Goal: Task Accomplishment & Management: Use online tool/utility

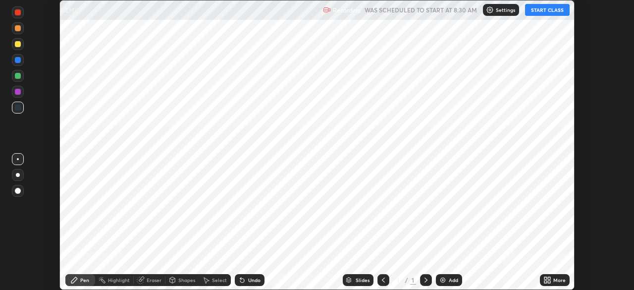
scroll to position [290, 633]
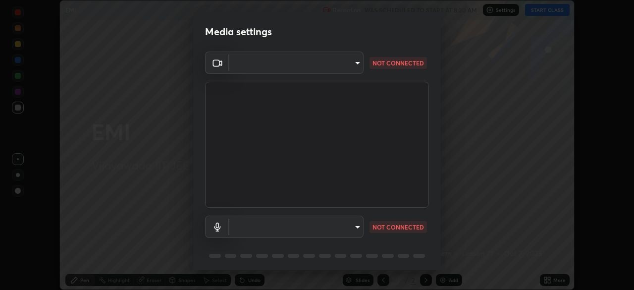
type input "68d9d13b9dc81962e820b4509988bcc698f4750afe62a078f2ac76e4153b94a6"
type input "d88e5aba456945c03e470e686261cfc928bbc9042f0126afb6dc06422c129e28"
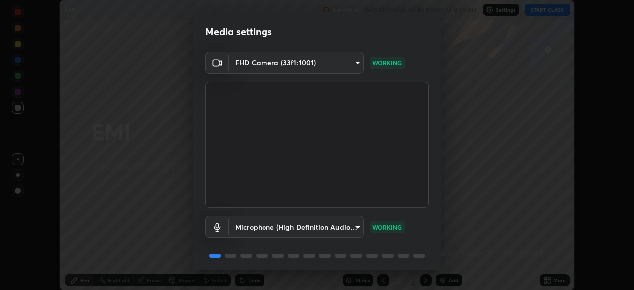
scroll to position [35, 0]
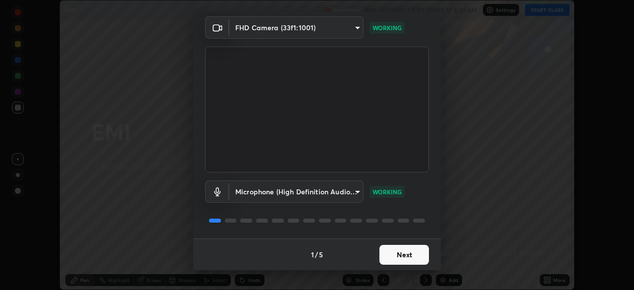
click at [406, 252] on button "Next" at bounding box center [403, 255] width 49 height 20
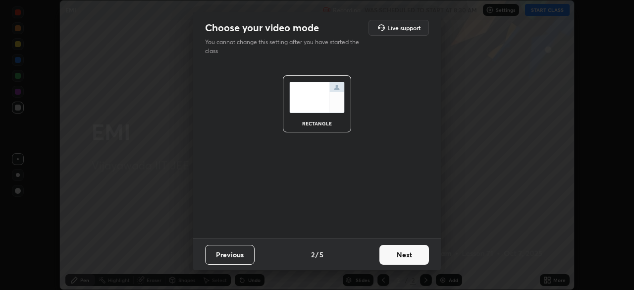
scroll to position [0, 0]
click at [412, 251] on button "Next" at bounding box center [403, 255] width 49 height 20
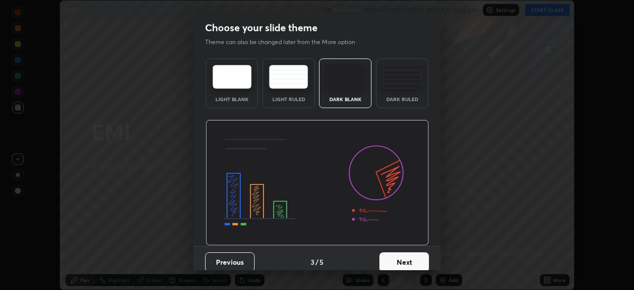
click at [417, 259] on button "Next" at bounding box center [403, 262] width 49 height 20
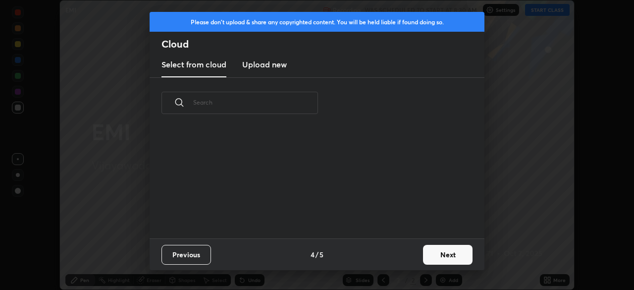
click at [442, 253] on button "Next" at bounding box center [447, 255] width 49 height 20
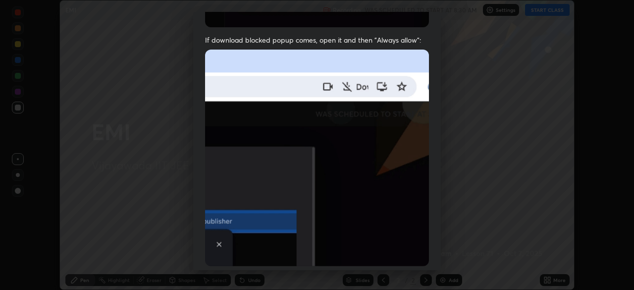
scroll to position [237, 0]
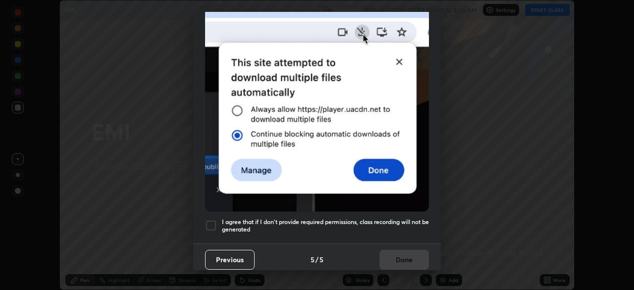
click at [211, 224] on div at bounding box center [211, 225] width 12 height 12
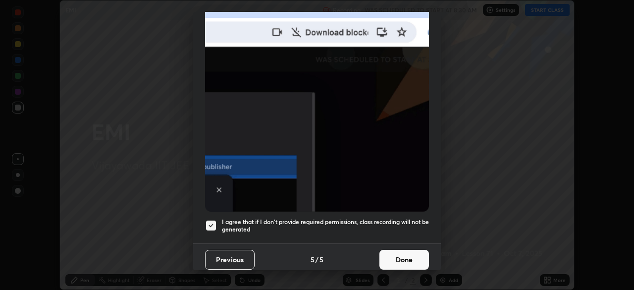
click at [411, 254] on button "Done" at bounding box center [403, 259] width 49 height 20
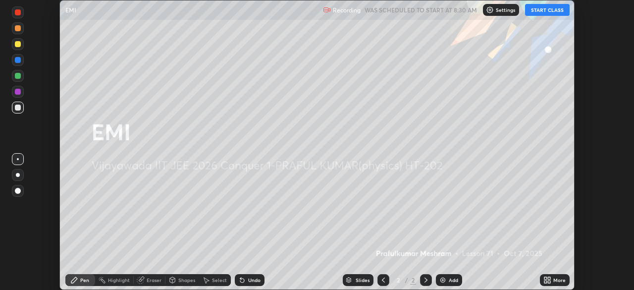
click at [447, 278] on div "Add" at bounding box center [449, 280] width 26 height 12
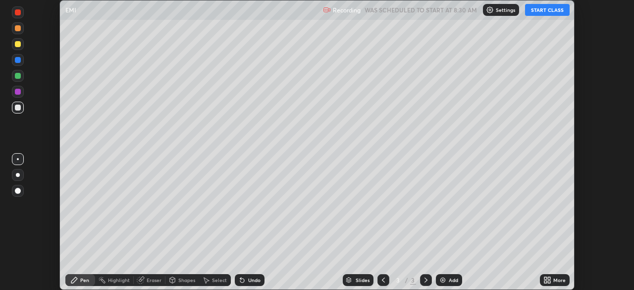
click at [548, 9] on button "START CLASS" at bounding box center [547, 10] width 45 height 12
click at [19, 44] on div at bounding box center [18, 44] width 6 height 6
click at [18, 108] on div at bounding box center [18, 107] width 6 height 6
click at [18, 78] on div at bounding box center [18, 76] width 6 height 6
click at [19, 107] on div at bounding box center [18, 107] width 6 height 6
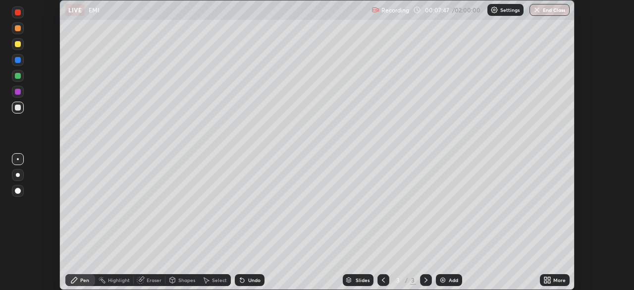
click at [210, 279] on div "Select" at bounding box center [215, 280] width 32 height 12
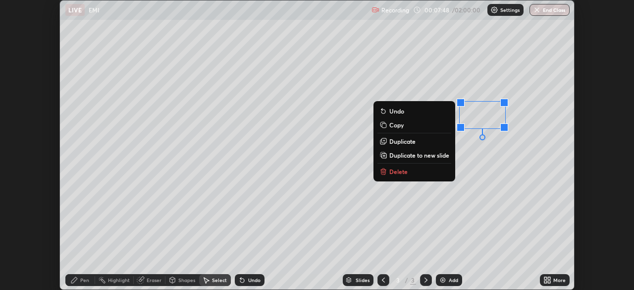
click at [413, 172] on button "Delete" at bounding box center [414, 171] width 74 height 12
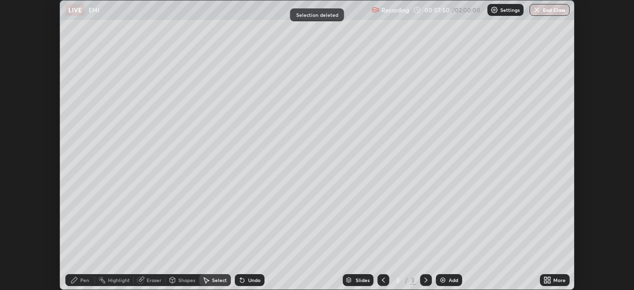
click at [78, 277] on div "Pen" at bounding box center [80, 280] width 30 height 12
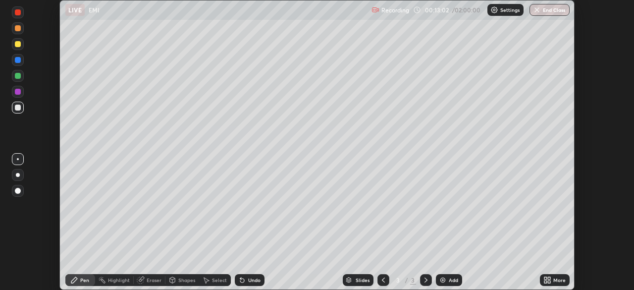
click at [175, 271] on div "Shapes" at bounding box center [182, 280] width 34 height 20
click at [83, 280] on div "Pen" at bounding box center [84, 279] width 9 height 5
click at [77, 280] on icon at bounding box center [74, 280] width 8 height 8
click at [448, 274] on div "Add" at bounding box center [449, 280] width 26 height 12
click at [219, 280] on div "Select" at bounding box center [219, 279] width 15 height 5
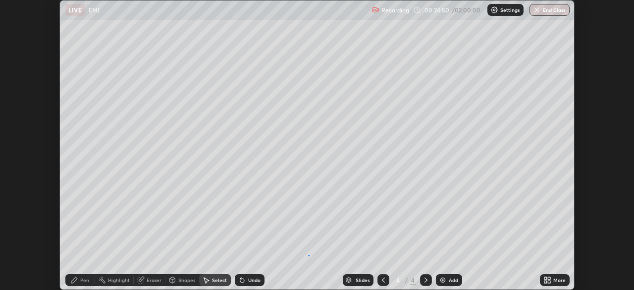
click at [308, 255] on div "0 ° Undo Copy Duplicate Duplicate to new slide Delete" at bounding box center [317, 144] width 514 height 289
click at [185, 280] on div "Shapes" at bounding box center [186, 279] width 17 height 5
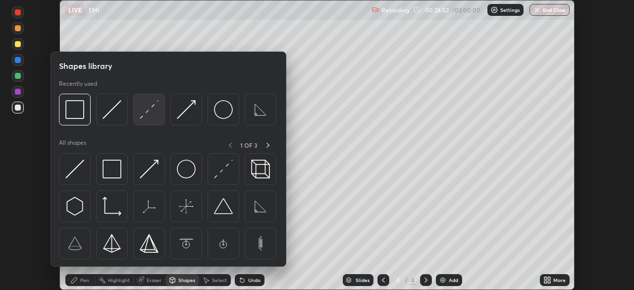
click at [151, 113] on img at bounding box center [149, 109] width 19 height 19
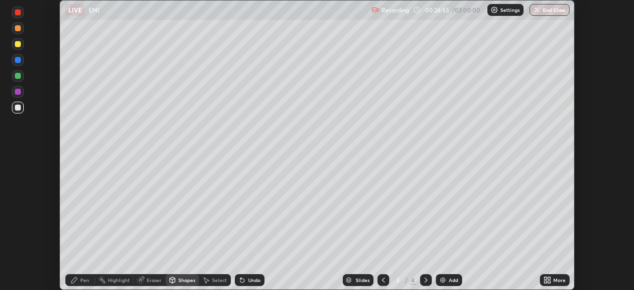
click at [73, 283] on icon at bounding box center [74, 280] width 8 height 8
click at [19, 42] on div at bounding box center [18, 44] width 6 height 6
click at [184, 284] on div "Shapes" at bounding box center [182, 280] width 34 height 12
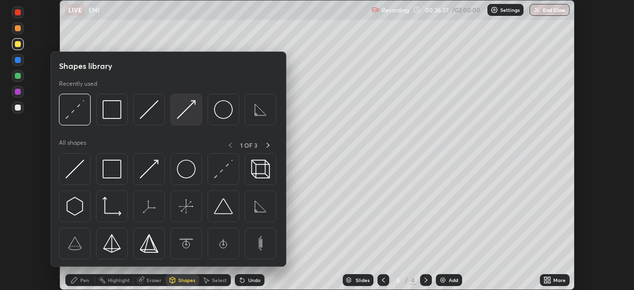
click at [192, 110] on img at bounding box center [186, 109] width 19 height 19
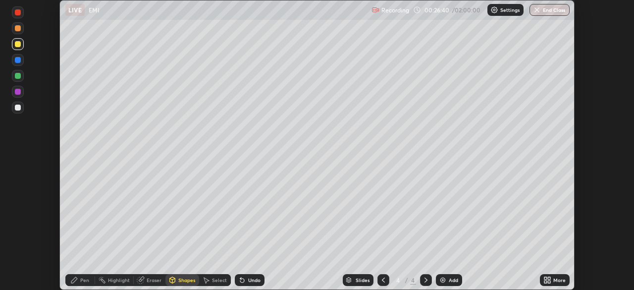
click at [82, 280] on div "Pen" at bounding box center [84, 279] width 9 height 5
click at [13, 110] on div at bounding box center [18, 107] width 12 height 12
click at [17, 92] on div at bounding box center [18, 92] width 6 height 6
click at [22, 108] on div at bounding box center [18, 107] width 12 height 12
click at [446, 283] on div "Add" at bounding box center [449, 280] width 26 height 12
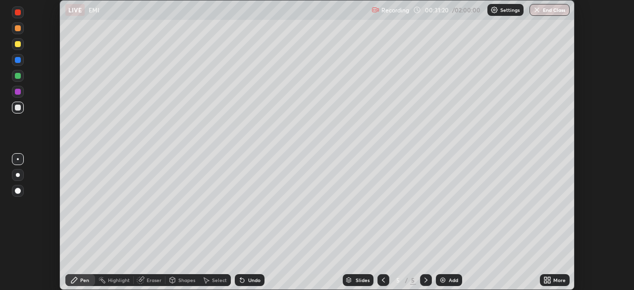
click at [19, 44] on div at bounding box center [18, 44] width 6 height 6
click at [382, 279] on icon at bounding box center [383, 280] width 8 height 8
click at [425, 280] on icon at bounding box center [426, 280] width 8 height 8
click at [17, 107] on div at bounding box center [18, 107] width 6 height 6
click at [150, 283] on div "Eraser" at bounding box center [150, 280] width 32 height 12
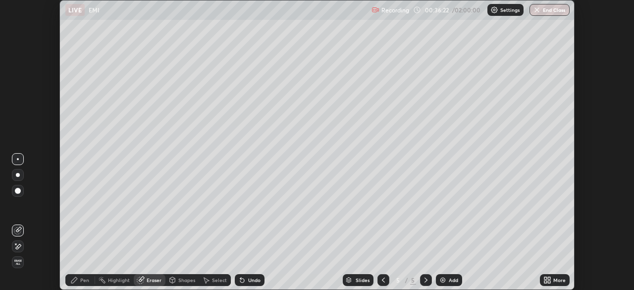
click at [79, 281] on div "Pen" at bounding box center [80, 280] width 30 height 12
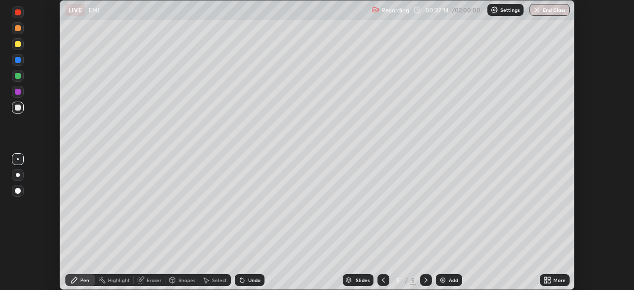
click at [216, 281] on div "Select" at bounding box center [219, 279] width 15 height 5
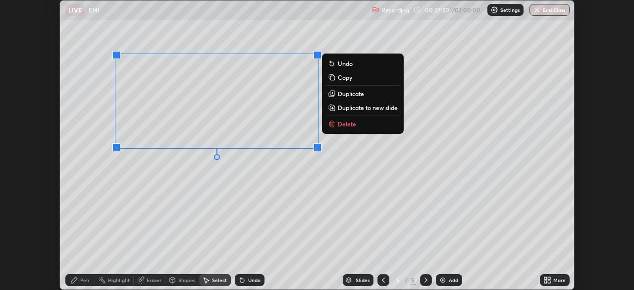
click at [367, 195] on div "0 ° Undo Copy Duplicate Duplicate to new slide Delete" at bounding box center [317, 144] width 514 height 289
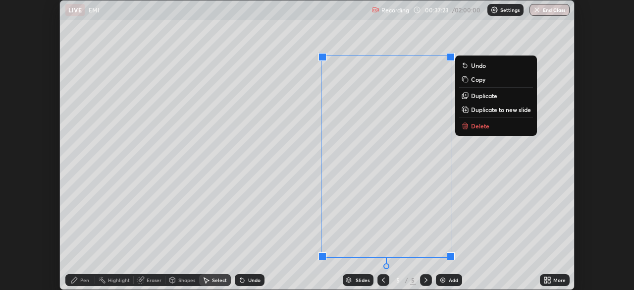
click at [302, 174] on div "0 ° Undo Copy Duplicate Duplicate to new slide Delete" at bounding box center [317, 144] width 514 height 289
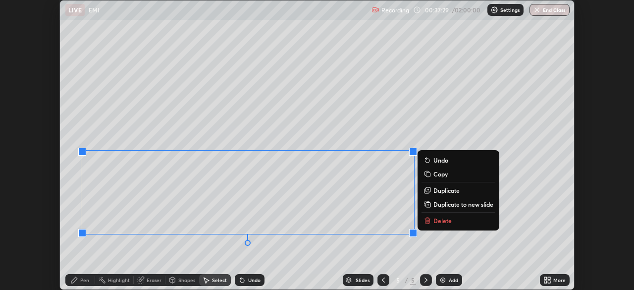
click at [317, 255] on div "0 ° Undo Copy Duplicate Duplicate to new slide Delete" at bounding box center [317, 144] width 514 height 289
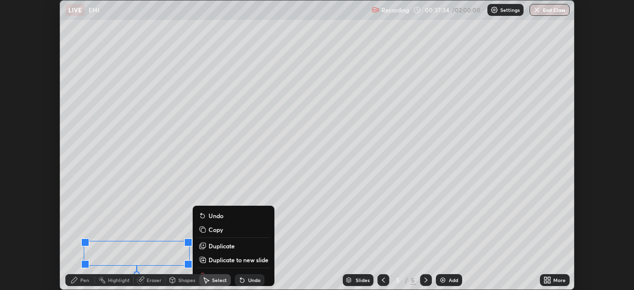
click at [317, 242] on div "0 ° Undo Copy Duplicate Duplicate to new slide Delete" at bounding box center [317, 144] width 514 height 289
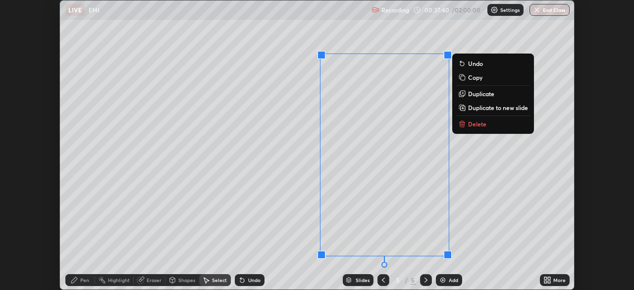
click at [506, 179] on div "0 ° Undo Copy Duplicate Duplicate to new slide Delete" at bounding box center [317, 144] width 514 height 289
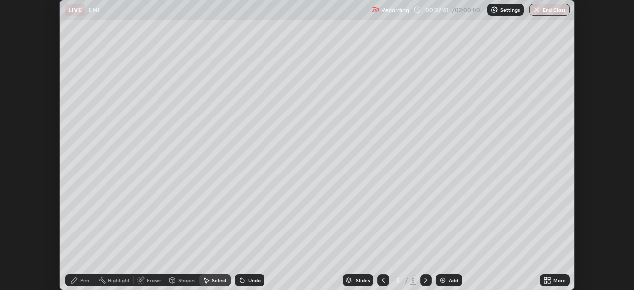
click at [78, 283] on div "Pen" at bounding box center [80, 280] width 30 height 12
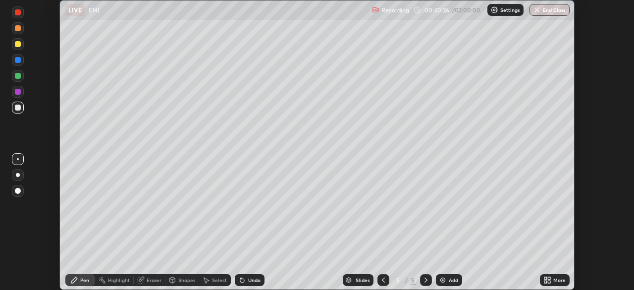
click at [151, 282] on div "Eraser" at bounding box center [154, 279] width 15 height 5
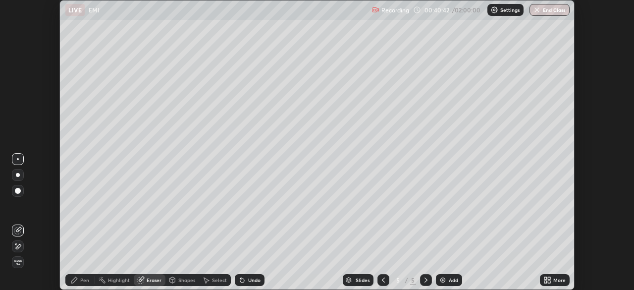
click at [75, 283] on icon at bounding box center [74, 280] width 8 height 8
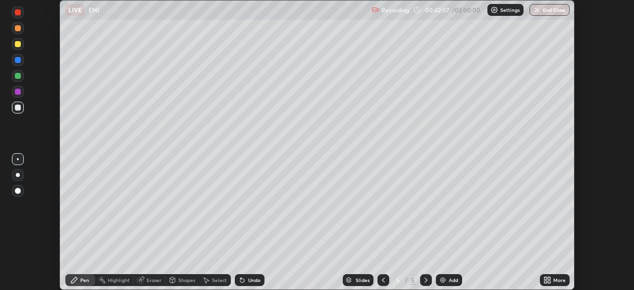
click at [456, 281] on div "Add" at bounding box center [452, 279] width 9 height 5
click at [23, 45] on div at bounding box center [18, 44] width 12 height 12
click at [16, 109] on div at bounding box center [18, 107] width 6 height 6
click at [186, 281] on div "Shapes" at bounding box center [186, 279] width 17 height 5
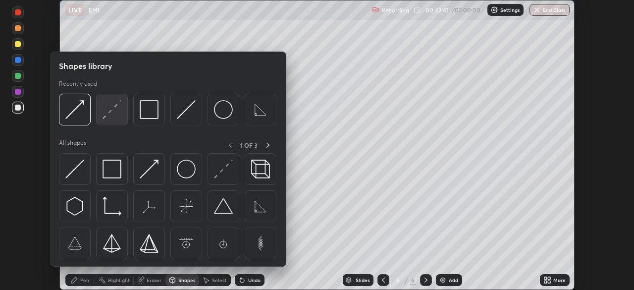
click at [117, 108] on img at bounding box center [111, 109] width 19 height 19
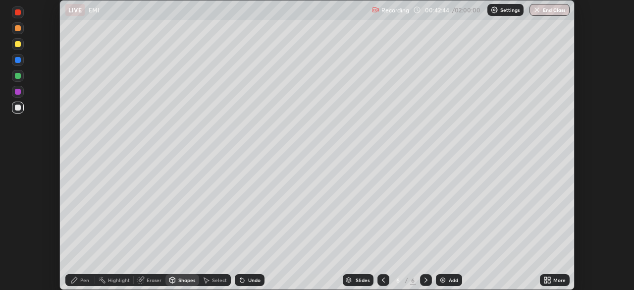
click at [76, 280] on icon at bounding box center [74, 280] width 6 height 6
click at [186, 281] on div "Shapes" at bounding box center [186, 279] width 17 height 5
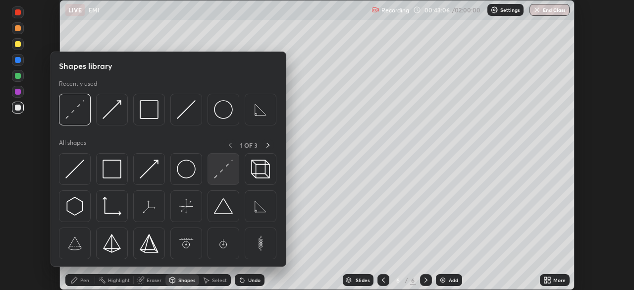
click at [222, 174] on img at bounding box center [223, 168] width 19 height 19
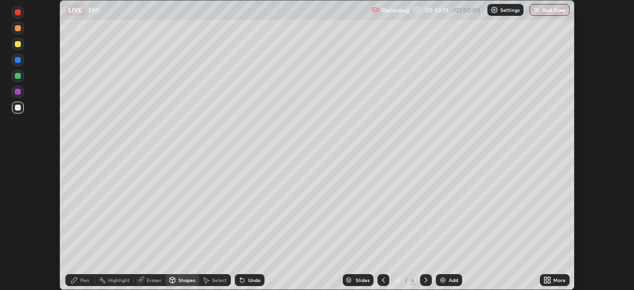
click at [78, 280] on div "Pen" at bounding box center [80, 280] width 30 height 12
click at [185, 281] on div "Shapes" at bounding box center [186, 279] width 17 height 5
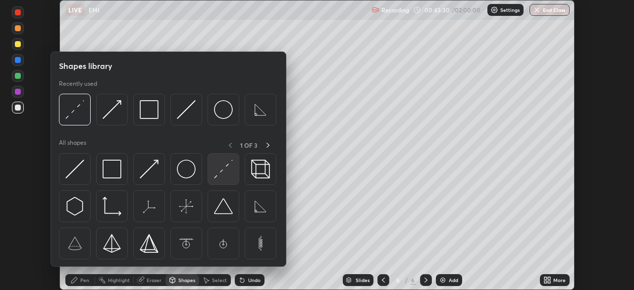
click at [226, 172] on img at bounding box center [223, 168] width 19 height 19
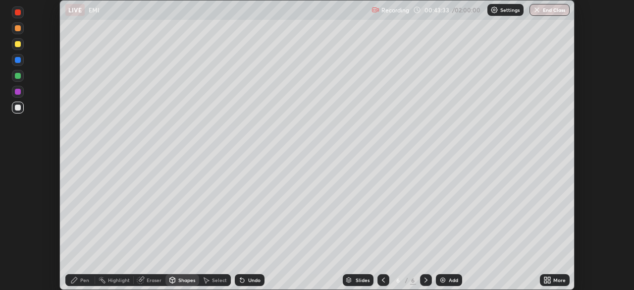
click at [77, 281] on icon at bounding box center [74, 280] width 8 height 8
click at [19, 45] on div at bounding box center [18, 44] width 6 height 6
click at [18, 175] on div at bounding box center [18, 175] width 4 height 4
click at [22, 160] on div at bounding box center [18, 159] width 12 height 12
click at [449, 280] on div "Add" at bounding box center [452, 279] width 9 height 5
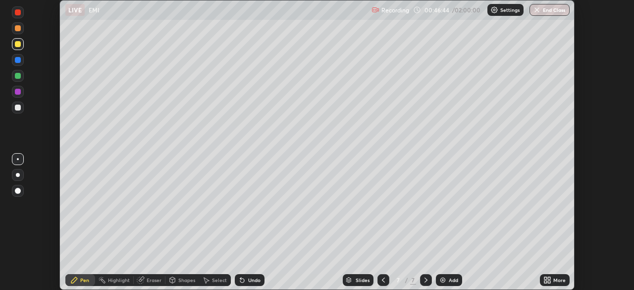
click at [190, 280] on div "Shapes" at bounding box center [186, 279] width 17 height 5
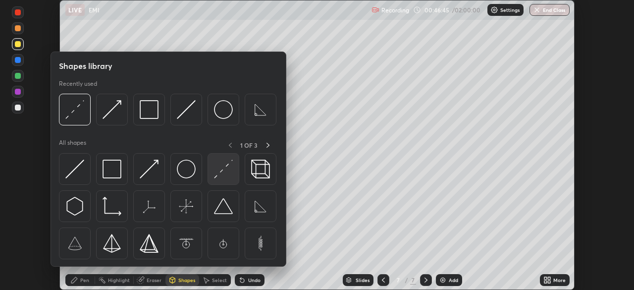
click at [225, 171] on img at bounding box center [223, 168] width 19 height 19
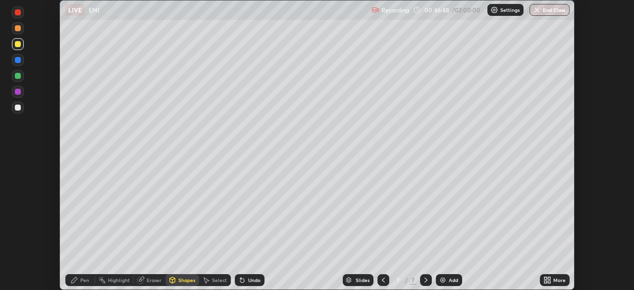
click at [250, 282] on div "Undo" at bounding box center [254, 279] width 12 height 5
click at [18, 107] on div at bounding box center [18, 107] width 6 height 6
click at [183, 280] on div "Shapes" at bounding box center [186, 279] width 17 height 5
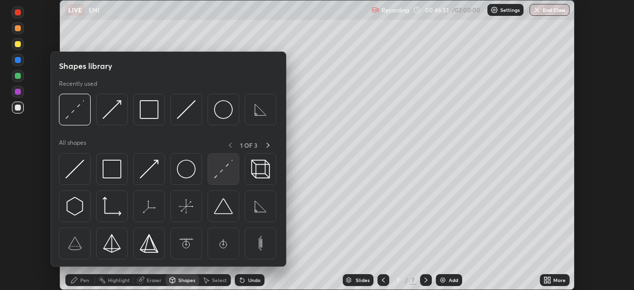
click at [228, 167] on img at bounding box center [223, 168] width 19 height 19
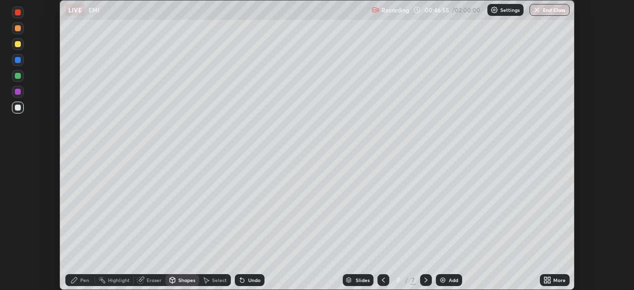
click at [179, 278] on div "Shapes" at bounding box center [186, 279] width 17 height 5
click at [250, 278] on div "Undo" at bounding box center [254, 279] width 12 height 5
click at [184, 282] on div "Shapes" at bounding box center [186, 279] width 17 height 5
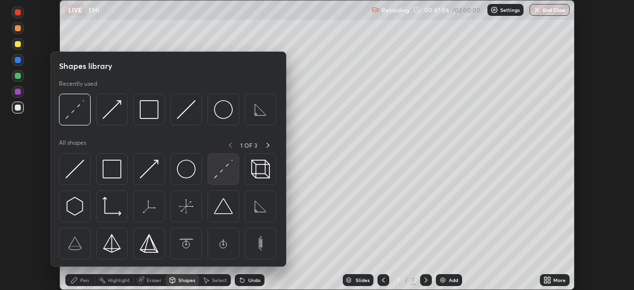
click at [226, 167] on img at bounding box center [223, 168] width 19 height 19
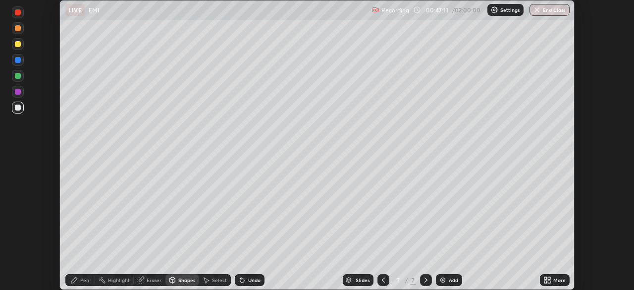
click at [76, 280] on icon at bounding box center [74, 280] width 6 height 6
click at [18, 27] on div at bounding box center [18, 28] width 6 height 6
click at [18, 107] on div at bounding box center [18, 107] width 6 height 6
click at [187, 279] on div "Shapes" at bounding box center [186, 279] width 17 height 5
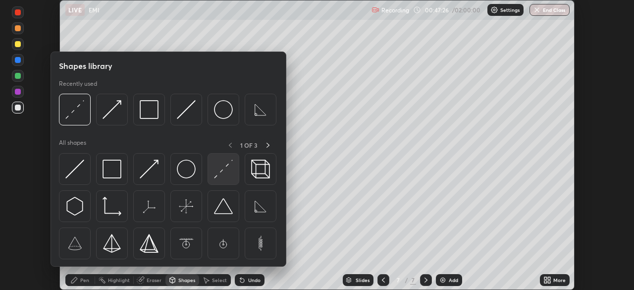
click at [227, 168] on img at bounding box center [223, 168] width 19 height 19
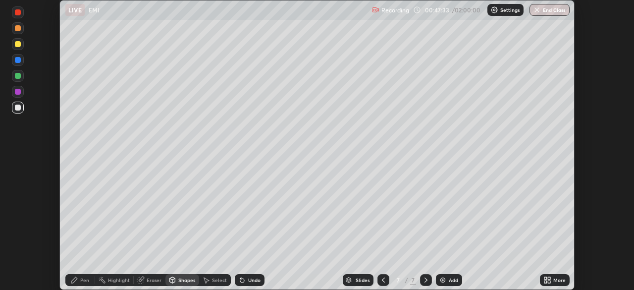
click at [18, 45] on div at bounding box center [18, 44] width 6 height 6
click at [252, 276] on div "Undo" at bounding box center [250, 280] width 30 height 12
click at [77, 281] on icon at bounding box center [74, 280] width 8 height 8
click at [16, 106] on div at bounding box center [18, 107] width 6 height 6
click at [17, 28] on div at bounding box center [18, 28] width 6 height 6
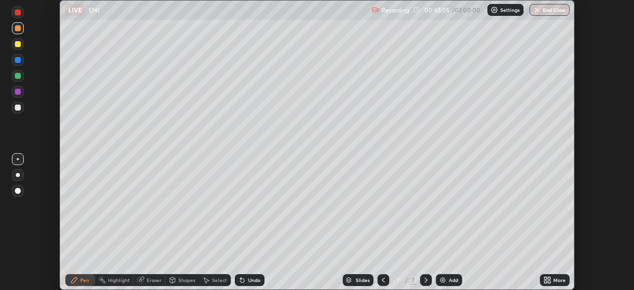
click at [18, 108] on div at bounding box center [18, 107] width 6 height 6
click at [215, 281] on div "Select" at bounding box center [219, 279] width 15 height 5
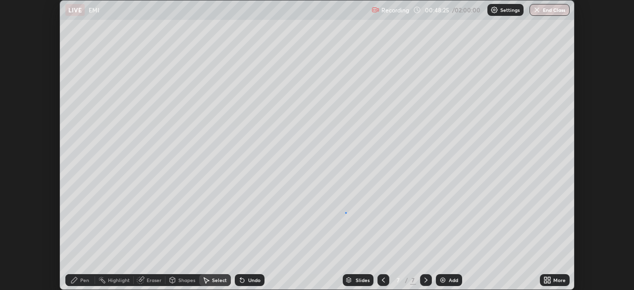
click at [345, 212] on div "0 ° Undo Copy Duplicate Duplicate to new slide Delete" at bounding box center [317, 144] width 514 height 289
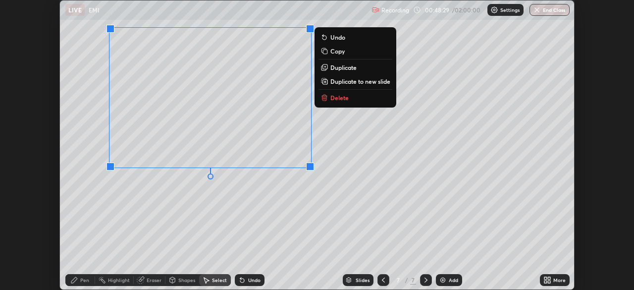
click at [322, 200] on div "0 ° Undo Copy Duplicate Duplicate to new slide Delete" at bounding box center [317, 144] width 514 height 289
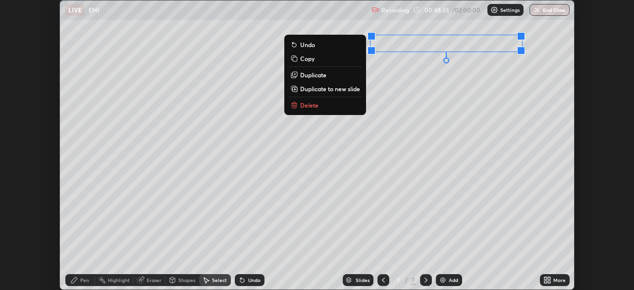
click at [384, 163] on div "0 ° Undo Copy Duplicate Duplicate to new slide Delete" at bounding box center [317, 144] width 514 height 289
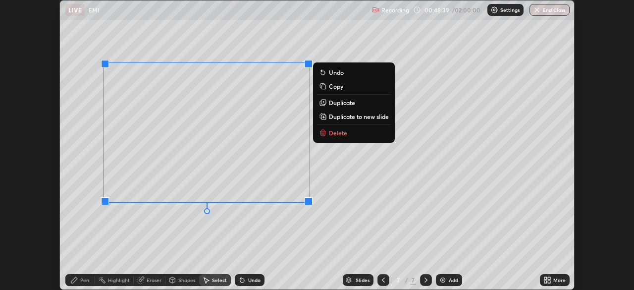
click at [383, 212] on div "0 ° Undo Copy Duplicate Duplicate to new slide Delete" at bounding box center [317, 144] width 514 height 289
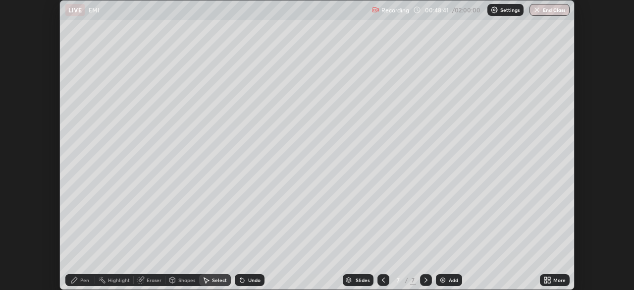
click at [80, 279] on div "Pen" at bounding box center [80, 280] width 30 height 12
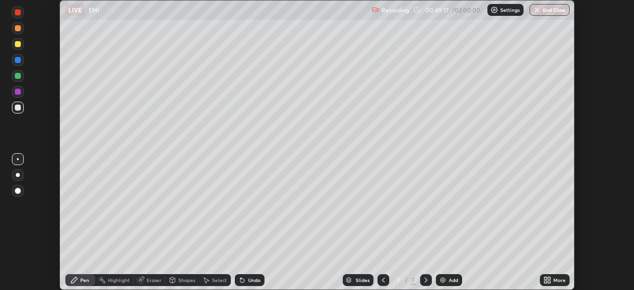
click at [19, 105] on div at bounding box center [18, 107] width 6 height 6
click at [188, 278] on div "Shapes" at bounding box center [186, 279] width 17 height 5
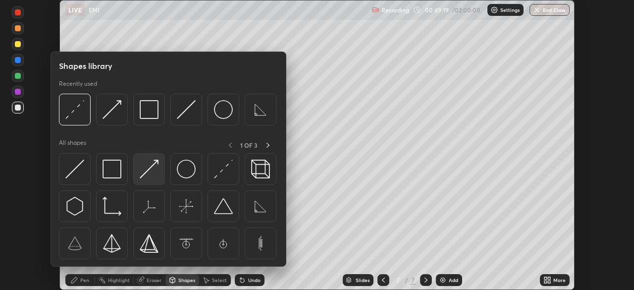
click at [148, 169] on img at bounding box center [149, 168] width 19 height 19
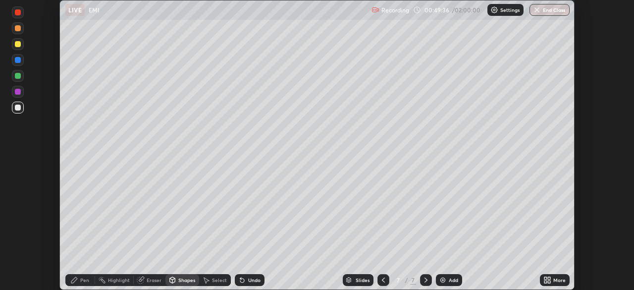
click at [78, 276] on div "Pen" at bounding box center [80, 280] width 30 height 12
click at [17, 94] on div at bounding box center [18, 92] width 6 height 6
click at [18, 93] on div at bounding box center [18, 92] width 6 height 6
click at [18, 107] on div at bounding box center [18, 107] width 6 height 6
click at [20, 77] on div at bounding box center [18, 76] width 6 height 6
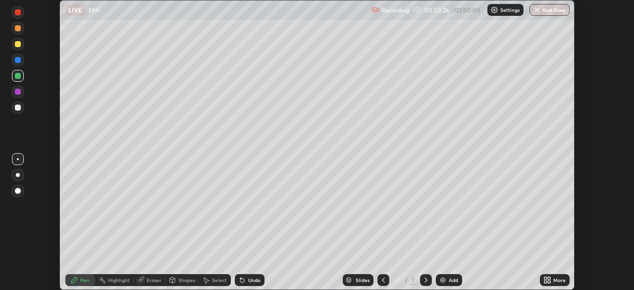
click at [18, 106] on div at bounding box center [18, 107] width 6 height 6
click at [253, 280] on div "Undo" at bounding box center [254, 279] width 12 height 5
click at [214, 280] on div "Select" at bounding box center [219, 279] width 15 height 5
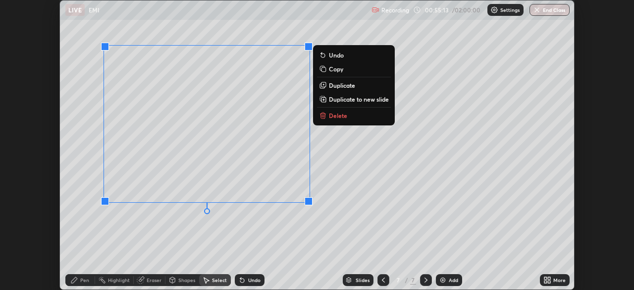
click at [360, 101] on p "Duplicate to new slide" at bounding box center [359, 99] width 60 height 8
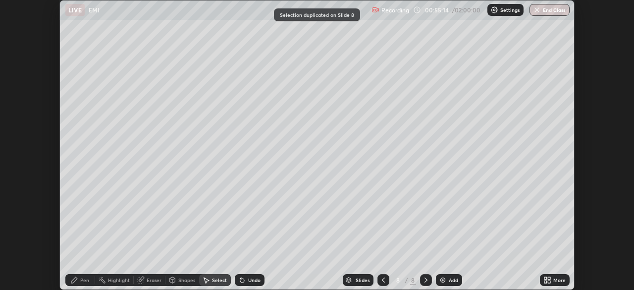
click at [279, 245] on div "0 ° Undo Copy Duplicate Duplicate to new slide Delete" at bounding box center [317, 144] width 514 height 289
click at [76, 281] on icon at bounding box center [74, 280] width 8 height 8
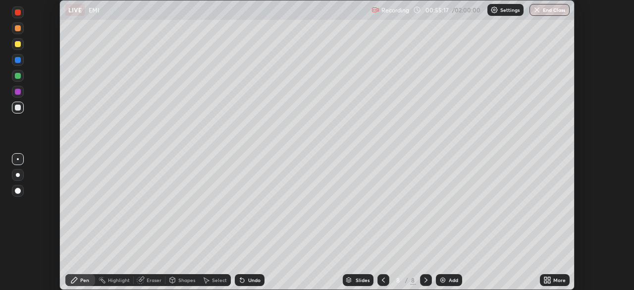
click at [17, 29] on div at bounding box center [18, 28] width 6 height 6
click at [210, 278] on div "Select" at bounding box center [215, 280] width 32 height 12
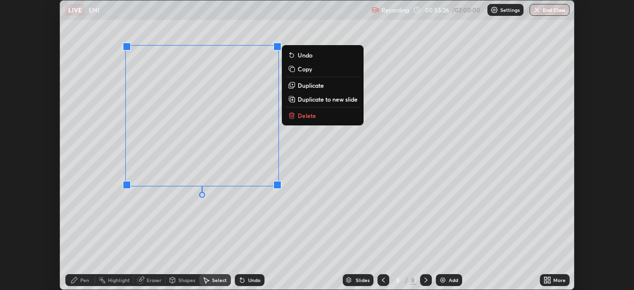
click at [310, 120] on button "Delete" at bounding box center [323, 115] width 74 height 12
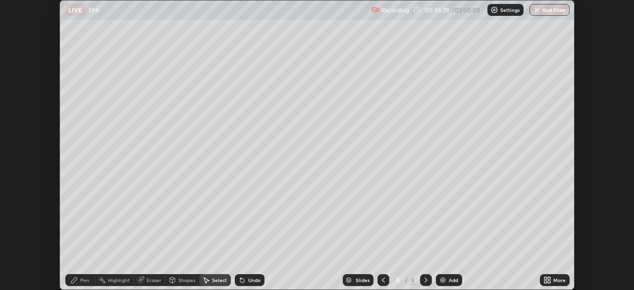
click at [77, 279] on icon at bounding box center [74, 280] width 8 height 8
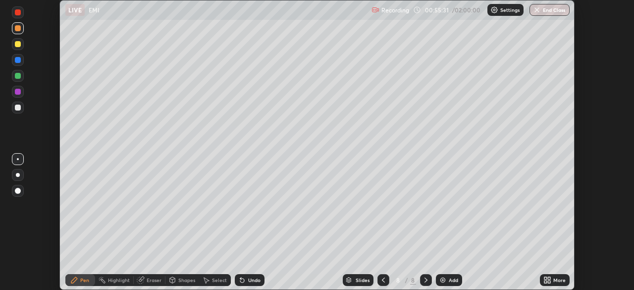
click at [152, 278] on div "Eraser" at bounding box center [154, 279] width 15 height 5
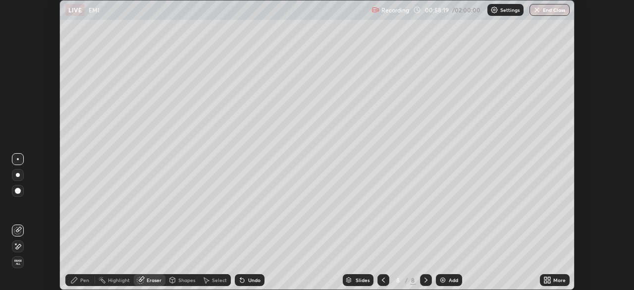
click at [87, 279] on div "Pen" at bounding box center [84, 279] width 9 height 5
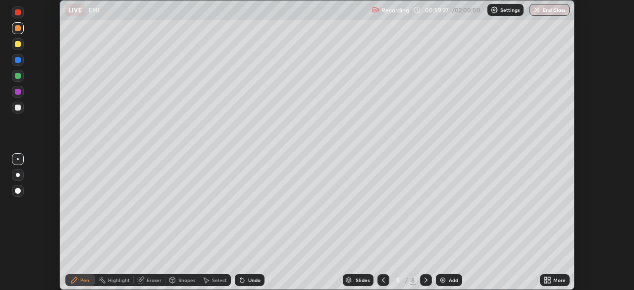
click at [216, 280] on div "Select" at bounding box center [219, 279] width 15 height 5
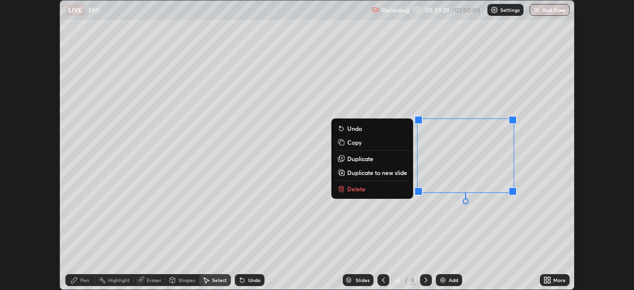
click at [380, 189] on button "Delete" at bounding box center [372, 189] width 74 height 12
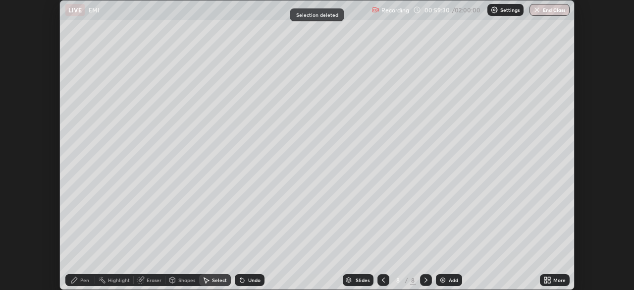
click at [81, 279] on div "Pen" at bounding box center [84, 279] width 9 height 5
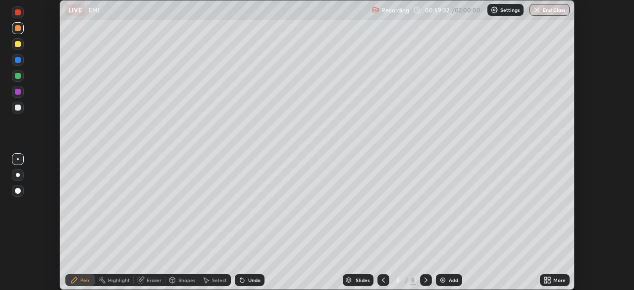
click at [19, 108] on div at bounding box center [18, 107] width 6 height 6
click at [188, 281] on div "Shapes" at bounding box center [186, 279] width 17 height 5
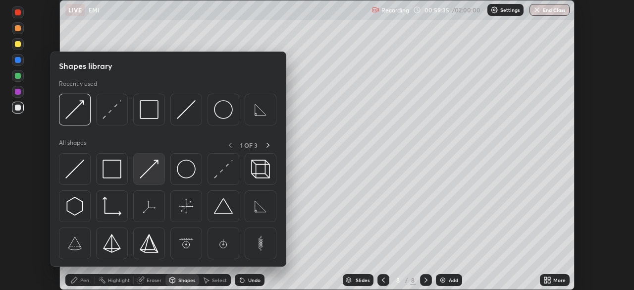
click at [156, 163] on img at bounding box center [149, 168] width 19 height 19
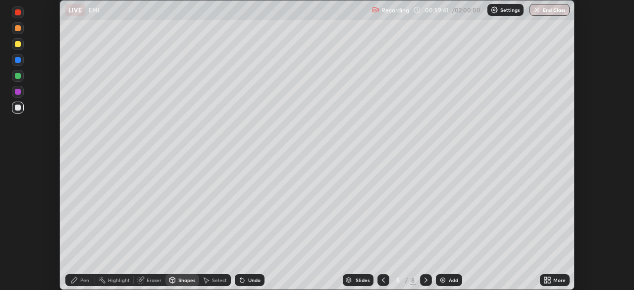
click at [186, 278] on div "Shapes" at bounding box center [186, 279] width 17 height 5
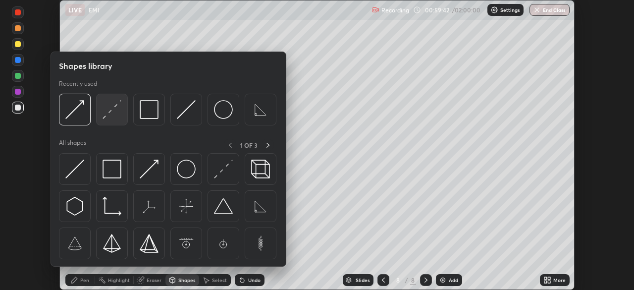
click at [114, 113] on img at bounding box center [111, 109] width 19 height 19
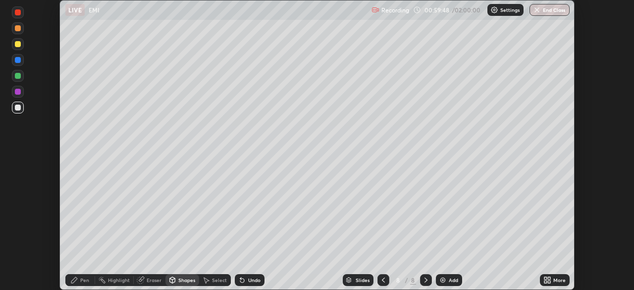
click at [183, 279] on div "Shapes" at bounding box center [186, 279] width 17 height 5
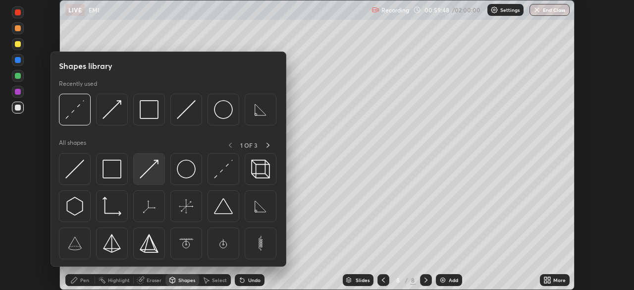
click at [153, 165] on img at bounding box center [149, 168] width 19 height 19
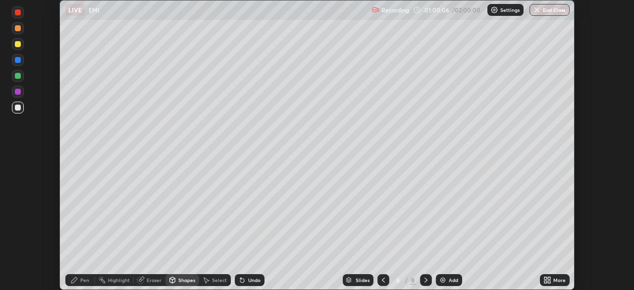
click at [84, 278] on div "Pen" at bounding box center [84, 279] width 9 height 5
click at [77, 278] on icon at bounding box center [74, 280] width 6 height 6
click at [452, 276] on div "Add" at bounding box center [449, 280] width 26 height 12
click at [190, 278] on div "Shapes" at bounding box center [186, 279] width 17 height 5
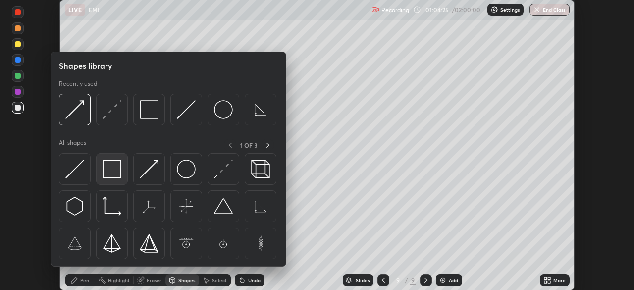
click at [110, 162] on img at bounding box center [111, 168] width 19 height 19
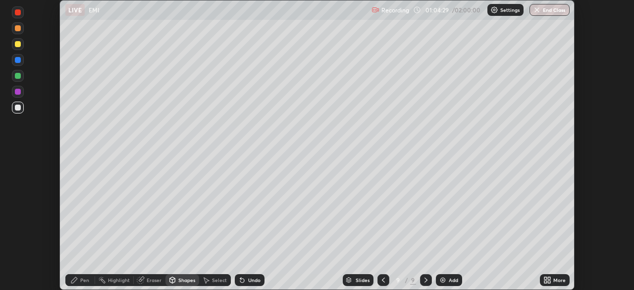
click at [216, 279] on div "Select" at bounding box center [219, 279] width 15 height 5
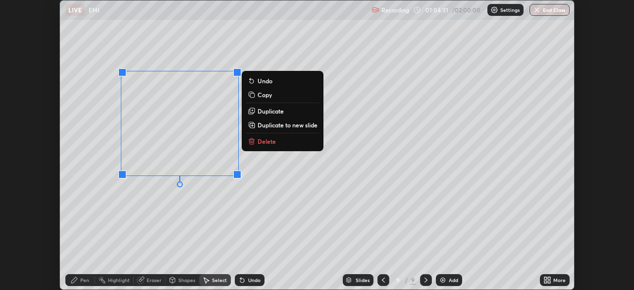
click at [121, 254] on div "0 ° Undo Copy Duplicate Duplicate to new slide Delete" at bounding box center [317, 144] width 514 height 289
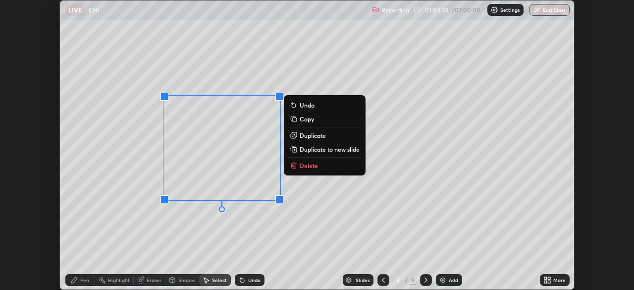
click at [207, 244] on div "0 ° Undo Copy Duplicate Duplicate to new slide Delete" at bounding box center [317, 144] width 514 height 289
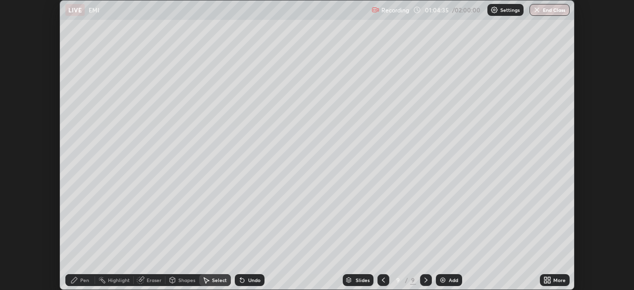
click at [81, 280] on div "Pen" at bounding box center [84, 279] width 9 height 5
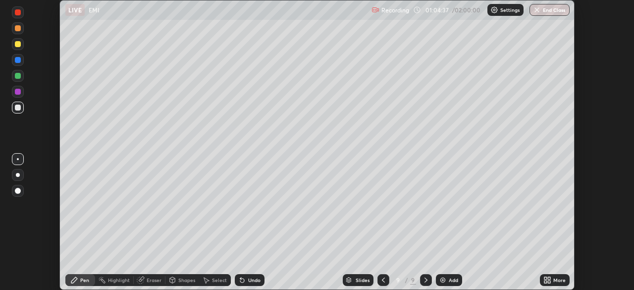
click at [20, 28] on div at bounding box center [18, 28] width 6 height 6
click at [19, 109] on div at bounding box center [18, 107] width 6 height 6
click at [184, 282] on div "Shapes" at bounding box center [186, 279] width 17 height 5
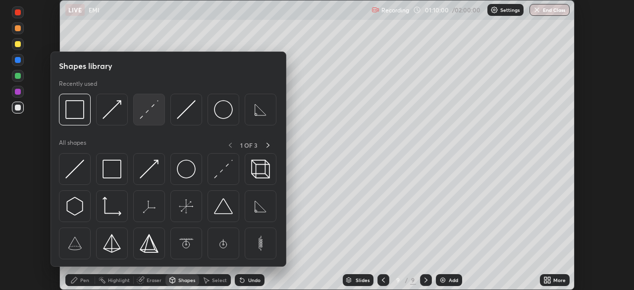
click at [148, 112] on img at bounding box center [149, 109] width 19 height 19
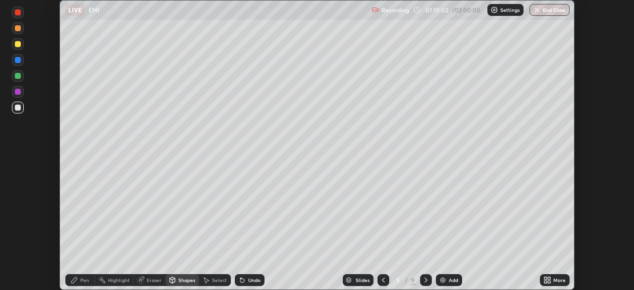
click at [189, 278] on div "Shapes" at bounding box center [186, 279] width 17 height 5
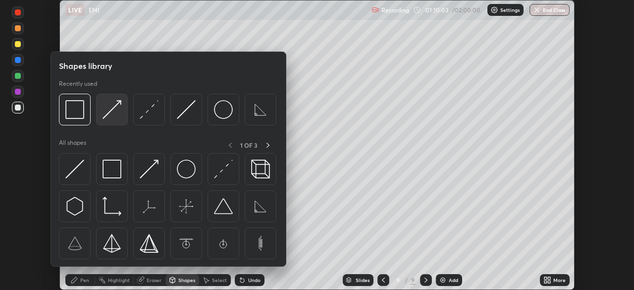
click at [119, 105] on img at bounding box center [111, 109] width 19 height 19
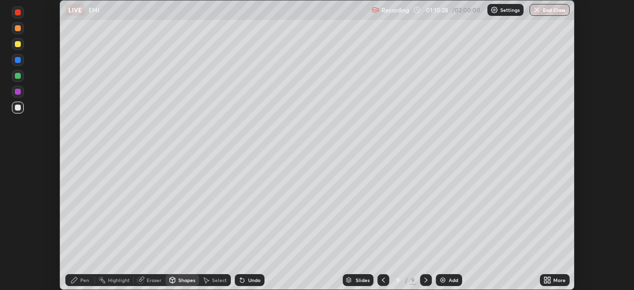
click at [186, 284] on div "Shapes" at bounding box center [182, 280] width 34 height 12
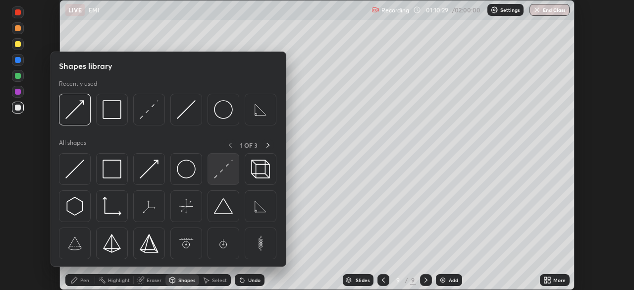
click at [224, 170] on img at bounding box center [223, 168] width 19 height 19
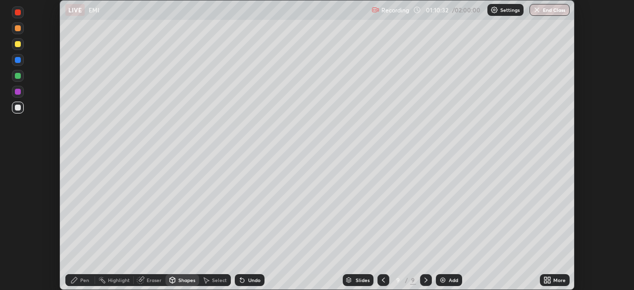
click at [187, 280] on div "Shapes" at bounding box center [186, 279] width 17 height 5
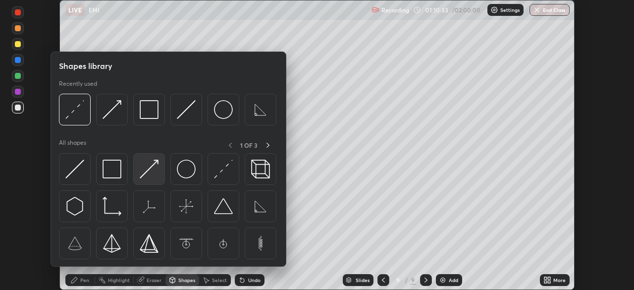
click at [152, 168] on img at bounding box center [149, 168] width 19 height 19
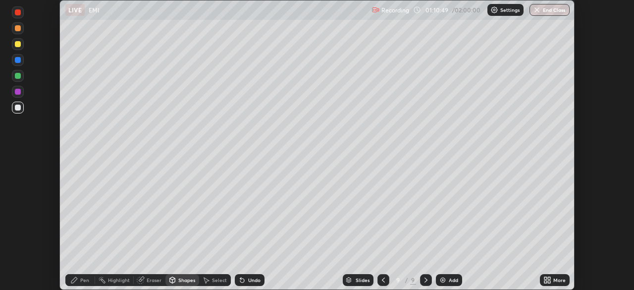
click at [86, 281] on div "Pen" at bounding box center [84, 279] width 9 height 5
click at [19, 109] on div at bounding box center [18, 107] width 6 height 6
click at [451, 279] on div "Add" at bounding box center [452, 279] width 9 height 5
click at [21, 106] on div at bounding box center [18, 107] width 12 height 12
click at [190, 278] on div "Shapes" at bounding box center [186, 279] width 17 height 5
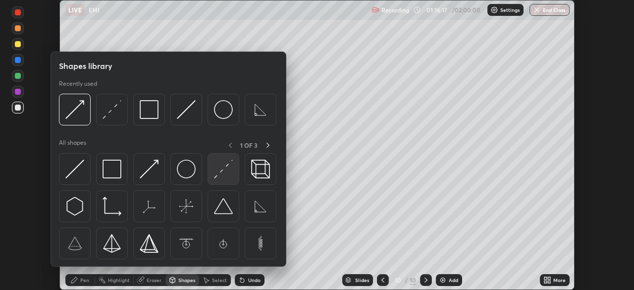
click at [222, 171] on img at bounding box center [223, 168] width 19 height 19
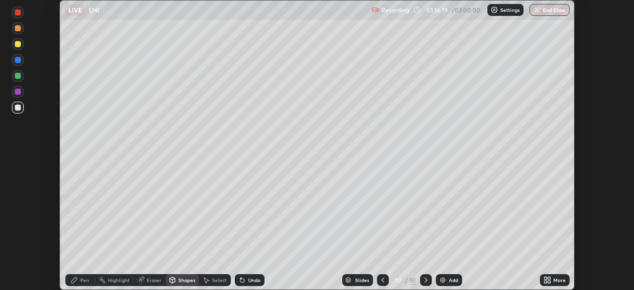
click at [85, 280] on div "Pen" at bounding box center [84, 279] width 9 height 5
click at [22, 45] on div at bounding box center [18, 44] width 12 height 12
click at [253, 278] on div "Undo" at bounding box center [254, 279] width 12 height 5
click at [18, 92] on div at bounding box center [18, 92] width 6 height 6
click at [219, 280] on div "Select" at bounding box center [219, 279] width 15 height 5
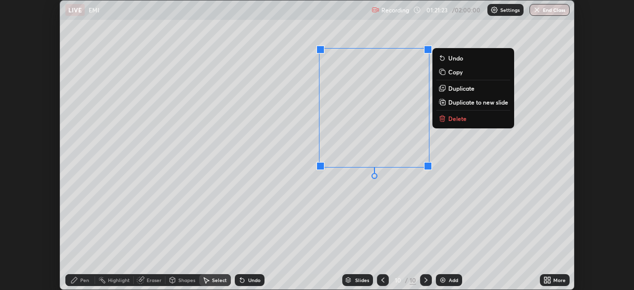
click at [463, 118] on p "Delete" at bounding box center [457, 118] width 18 height 8
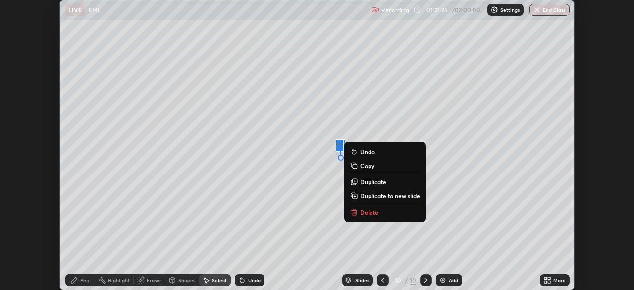
click at [380, 213] on button "Delete" at bounding box center [385, 212] width 74 height 12
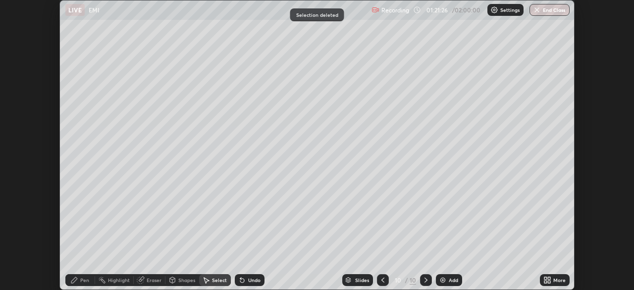
click at [76, 277] on icon at bounding box center [74, 280] width 6 height 6
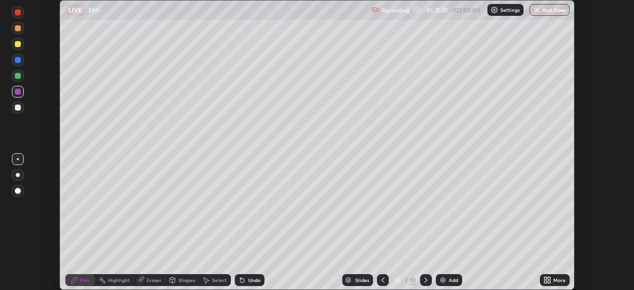
click at [20, 109] on div at bounding box center [18, 107] width 12 height 12
click at [18, 93] on div at bounding box center [18, 92] width 6 height 6
click at [18, 111] on div at bounding box center [18, 107] width 12 height 12
click at [205, 278] on icon at bounding box center [206, 280] width 8 height 8
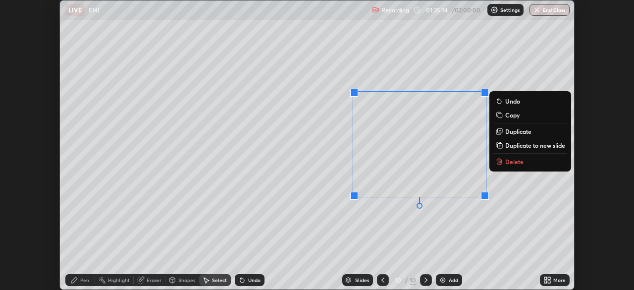
click at [514, 165] on p "Delete" at bounding box center [514, 161] width 18 height 8
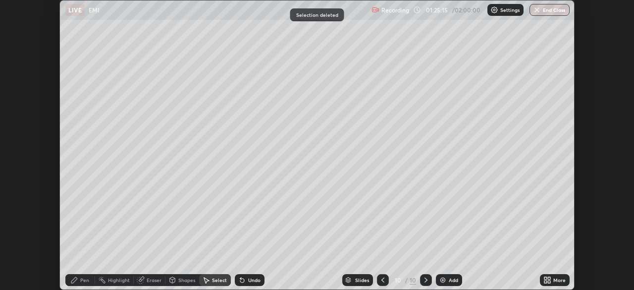
click at [71, 279] on icon at bounding box center [74, 280] width 8 height 8
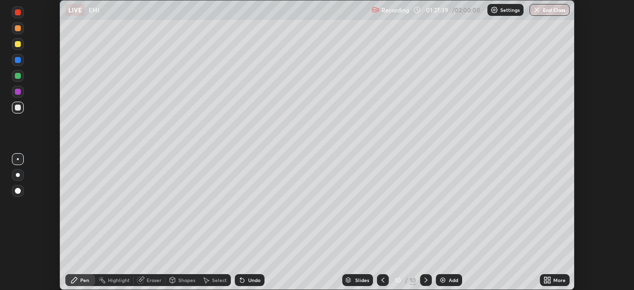
click at [189, 280] on div "Shapes" at bounding box center [186, 279] width 17 height 5
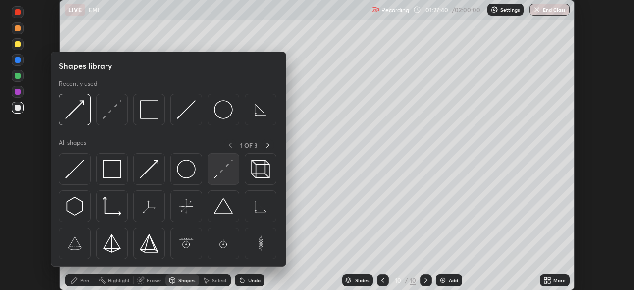
click at [220, 171] on img at bounding box center [223, 168] width 19 height 19
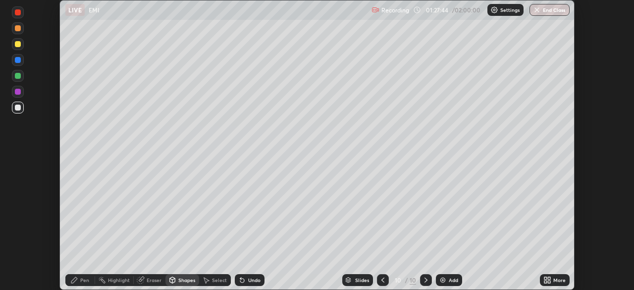
click at [76, 282] on icon at bounding box center [74, 280] width 8 height 8
click at [19, 29] on div at bounding box center [18, 28] width 6 height 6
click at [19, 112] on div at bounding box center [18, 107] width 12 height 12
click at [214, 282] on div "Select" at bounding box center [219, 279] width 15 height 5
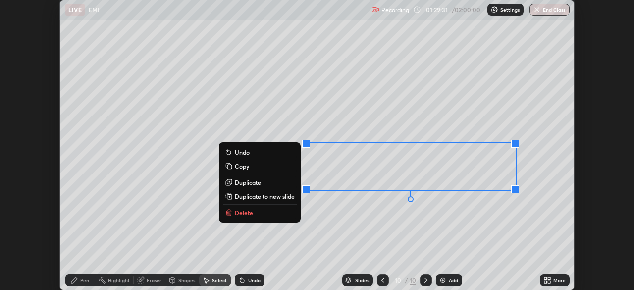
click at [481, 224] on div "0 ° Undo Copy Duplicate Duplicate to new slide Delete" at bounding box center [317, 144] width 514 height 289
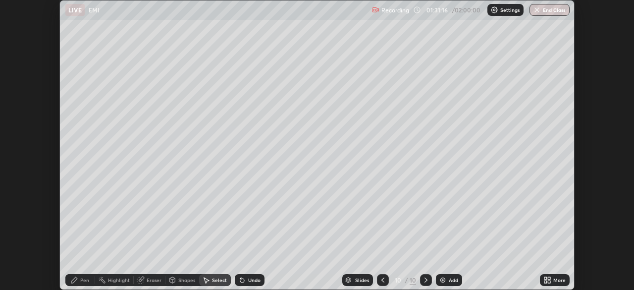
click at [77, 277] on icon at bounding box center [74, 280] width 8 height 8
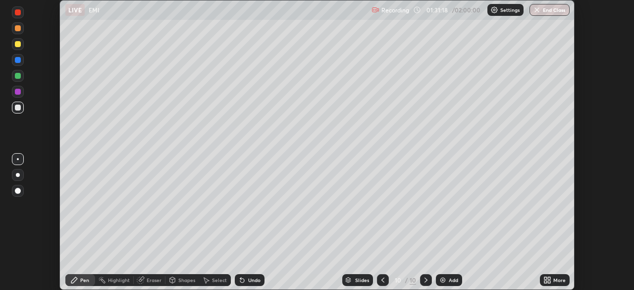
click at [16, 60] on div at bounding box center [18, 60] width 6 height 6
click at [245, 279] on icon at bounding box center [242, 280] width 8 height 8
click at [20, 31] on div at bounding box center [18, 28] width 12 height 12
click at [252, 281] on div "Undo" at bounding box center [254, 279] width 12 height 5
click at [251, 279] on div "Undo" at bounding box center [254, 279] width 12 height 5
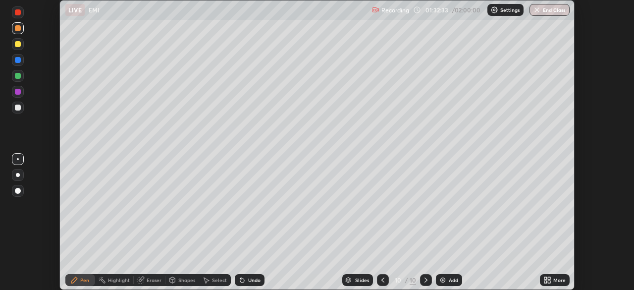
click at [17, 59] on div at bounding box center [18, 60] width 6 height 6
click at [16, 109] on div at bounding box center [18, 107] width 6 height 6
click at [20, 89] on div at bounding box center [18, 92] width 12 height 12
click at [17, 75] on div at bounding box center [18, 76] width 6 height 6
click at [245, 281] on div "Undo" at bounding box center [250, 280] width 30 height 12
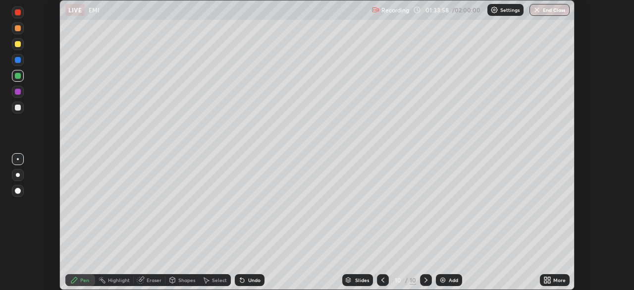
click at [250, 279] on div "Undo" at bounding box center [254, 279] width 12 height 5
click at [17, 107] on div at bounding box center [18, 107] width 6 height 6
click at [249, 278] on div "Undo" at bounding box center [254, 279] width 12 height 5
click at [150, 280] on div "Eraser" at bounding box center [154, 279] width 15 height 5
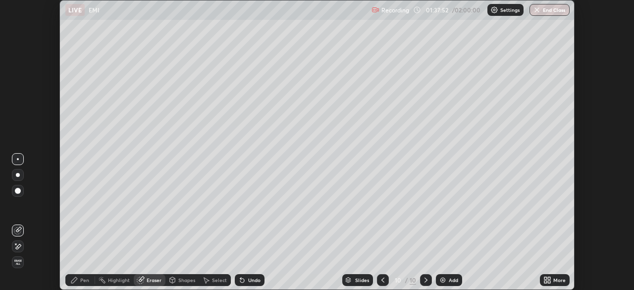
click at [19, 245] on icon at bounding box center [18, 246] width 8 height 8
click at [20, 245] on icon at bounding box center [18, 246] width 8 height 8
click at [83, 280] on div "Pen" at bounding box center [84, 279] width 9 height 5
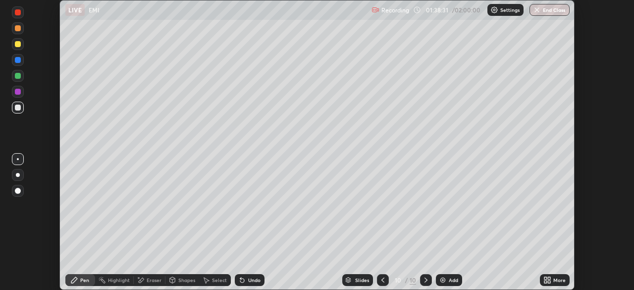
click at [17, 10] on div at bounding box center [18, 12] width 6 height 6
click at [18, 61] on div at bounding box center [18, 60] width 6 height 6
click at [254, 280] on div "Undo" at bounding box center [254, 279] width 12 height 5
click at [17, 75] on div at bounding box center [18, 76] width 6 height 6
click at [18, 107] on div at bounding box center [18, 107] width 6 height 6
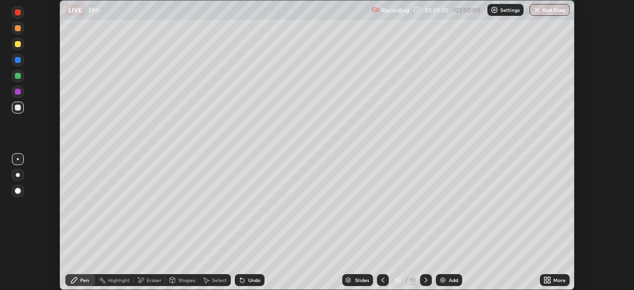
click at [153, 280] on div "Eraser" at bounding box center [154, 279] width 15 height 5
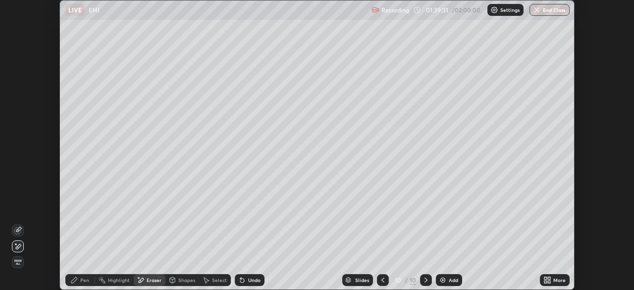
click at [17, 229] on icon at bounding box center [18, 229] width 5 height 5
click at [75, 275] on div "Pen" at bounding box center [80, 280] width 30 height 12
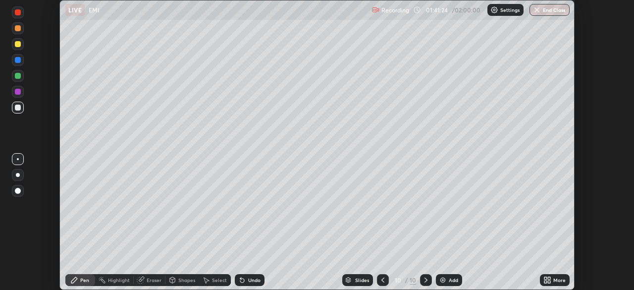
click at [455, 276] on div "Add" at bounding box center [449, 280] width 26 height 12
click at [18, 107] on div at bounding box center [18, 107] width 6 height 6
click at [185, 284] on div "Shapes" at bounding box center [182, 280] width 34 height 12
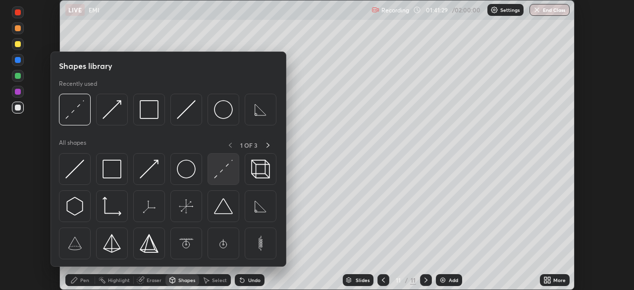
click at [224, 171] on img at bounding box center [223, 168] width 19 height 19
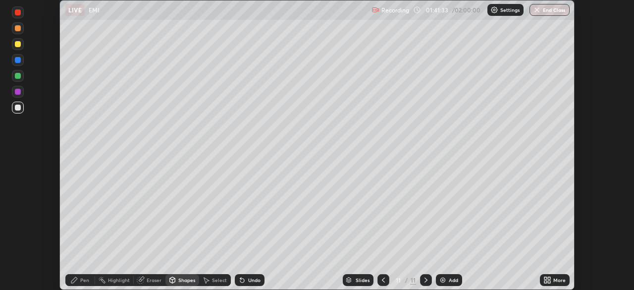
click at [76, 279] on icon at bounding box center [74, 280] width 6 height 6
click at [18, 27] on div at bounding box center [18, 28] width 6 height 6
click at [19, 109] on div at bounding box center [18, 107] width 6 height 6
click at [261, 276] on div "Undo" at bounding box center [250, 280] width 30 height 12
click at [255, 285] on div "Undo" at bounding box center [250, 280] width 30 height 12
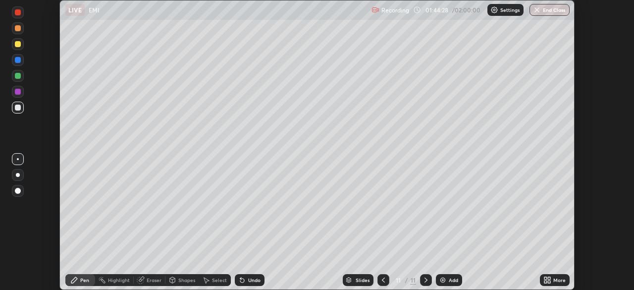
click at [255, 282] on div "Undo" at bounding box center [254, 279] width 12 height 5
click at [18, 59] on div at bounding box center [18, 60] width 6 height 6
click at [16, 27] on div at bounding box center [18, 28] width 6 height 6
click at [19, 110] on div at bounding box center [18, 107] width 6 height 6
click at [19, 94] on div at bounding box center [18, 92] width 6 height 6
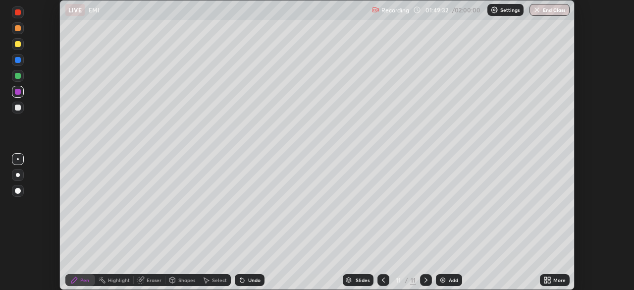
click at [17, 77] on div at bounding box center [18, 76] width 6 height 6
click at [19, 109] on div at bounding box center [18, 107] width 6 height 6
click at [16, 60] on div at bounding box center [18, 60] width 6 height 6
click at [16, 110] on div at bounding box center [18, 107] width 6 height 6
click at [450, 275] on div "Add" at bounding box center [449, 280] width 26 height 12
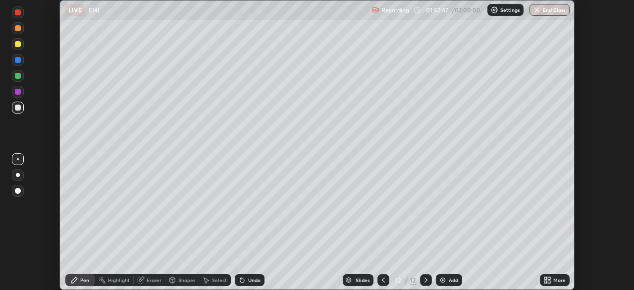
click at [386, 277] on div at bounding box center [383, 280] width 12 height 12
click at [423, 277] on icon at bounding box center [426, 280] width 8 height 8
click at [192, 281] on div "Shapes" at bounding box center [186, 279] width 17 height 5
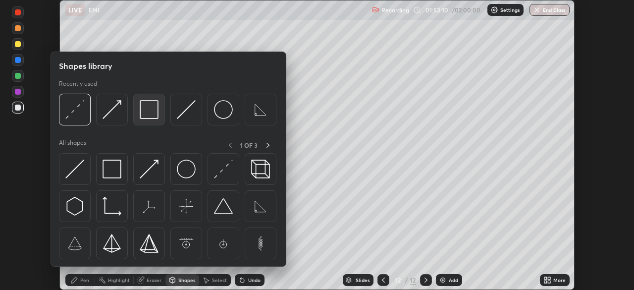
click at [157, 117] on img at bounding box center [149, 109] width 19 height 19
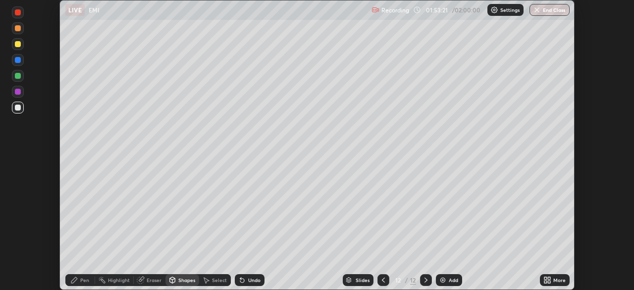
click at [91, 278] on div "Pen" at bounding box center [80, 280] width 30 height 12
click at [20, 43] on div at bounding box center [18, 44] width 6 height 6
click at [20, 108] on div at bounding box center [18, 107] width 6 height 6
click at [186, 280] on div "Shapes" at bounding box center [186, 279] width 17 height 5
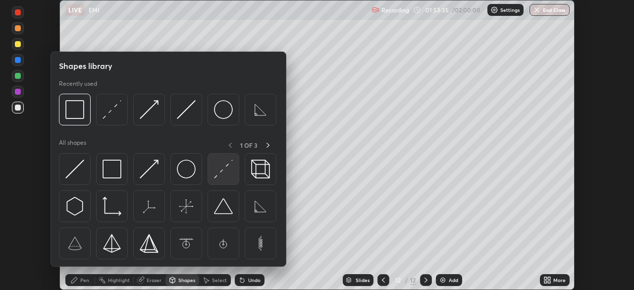
click at [227, 166] on img at bounding box center [223, 168] width 19 height 19
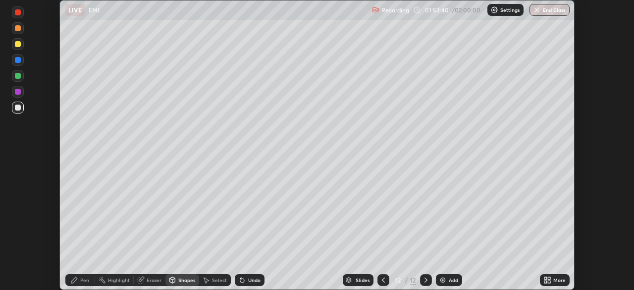
click at [19, 60] on div at bounding box center [18, 60] width 6 height 6
click at [83, 280] on div "Pen" at bounding box center [84, 279] width 9 height 5
click at [22, 105] on div at bounding box center [18, 107] width 12 height 12
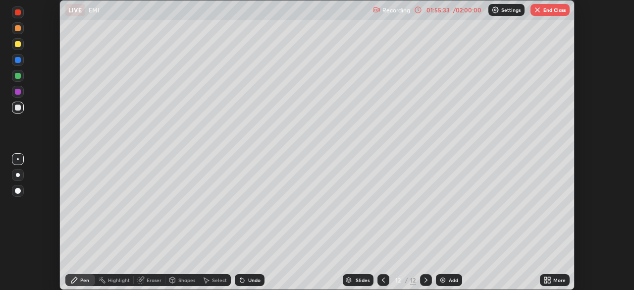
click at [17, 94] on div at bounding box center [18, 92] width 6 height 6
click at [251, 278] on div "Undo" at bounding box center [254, 279] width 12 height 5
click at [249, 277] on div "Undo" at bounding box center [254, 279] width 12 height 5
click at [248, 279] on div "Undo" at bounding box center [254, 279] width 12 height 5
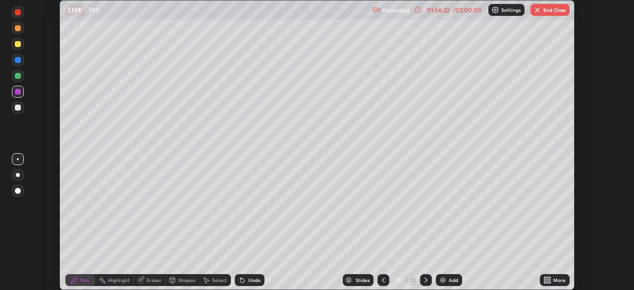
click at [17, 108] on div at bounding box center [18, 107] width 6 height 6
click at [15, 60] on div at bounding box center [18, 60] width 6 height 6
click at [18, 109] on div at bounding box center [18, 107] width 6 height 6
click at [559, 10] on button "End Class" at bounding box center [549, 10] width 39 height 12
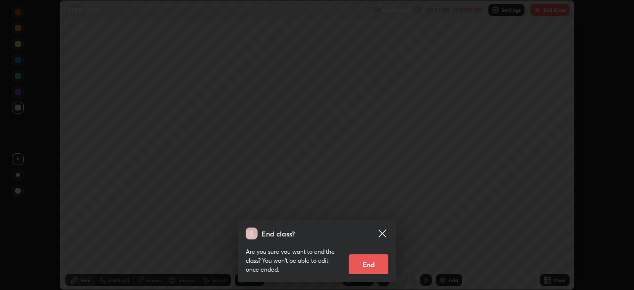
click at [376, 264] on button "End" at bounding box center [368, 264] width 40 height 20
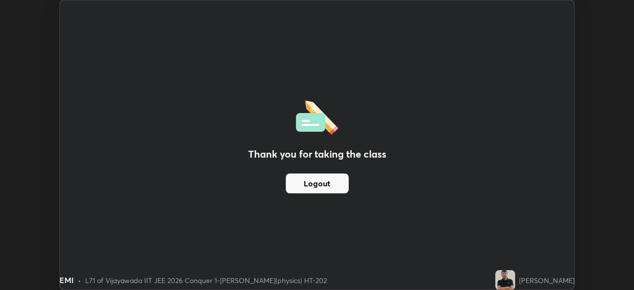
click at [334, 181] on button "Logout" at bounding box center [317, 183] width 63 height 20
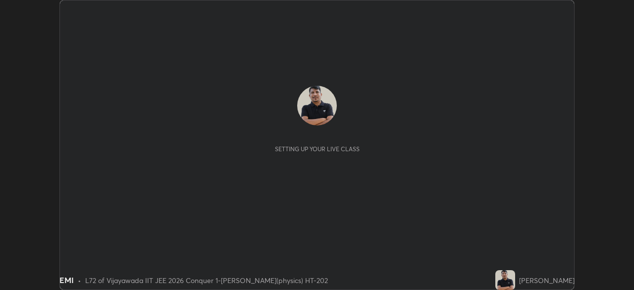
scroll to position [290, 633]
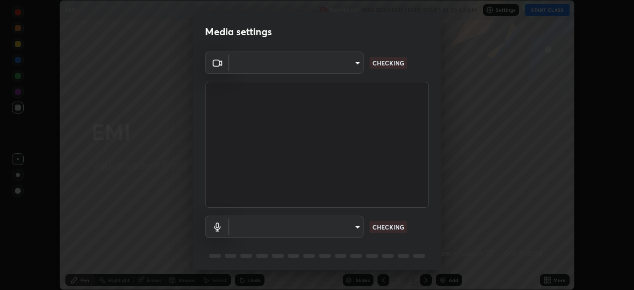
type input "68d9d13b9dc81962e820b4509988bcc698f4750afe62a078f2ac76e4153b94a6"
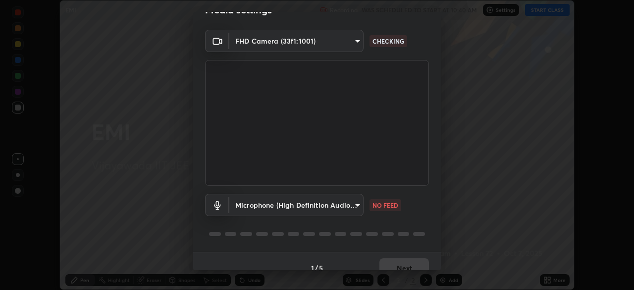
scroll to position [35, 0]
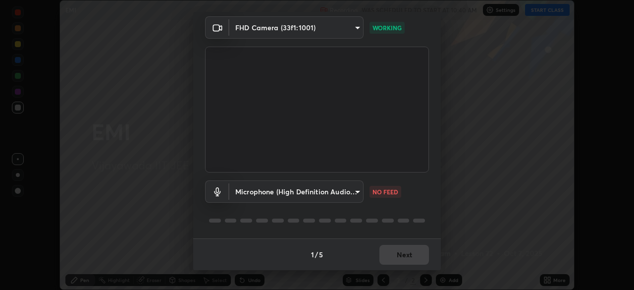
click at [351, 196] on body "Erase all EMI Recording WAS SCHEDULED TO START AT 10:40 AM Settings START CLASS…" at bounding box center [317, 145] width 634 height 290
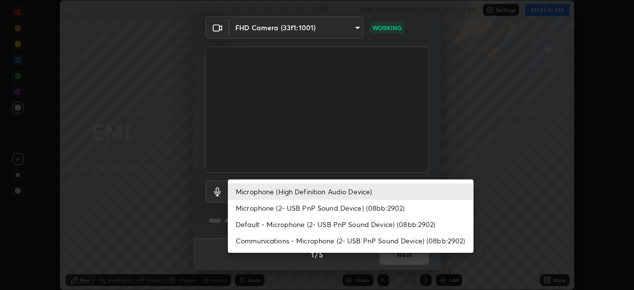
click at [365, 225] on li "Default - Microphone (2- USB PnP Sound Device) (08bb:2902)" at bounding box center [350, 224] width 245 height 16
type input "default"
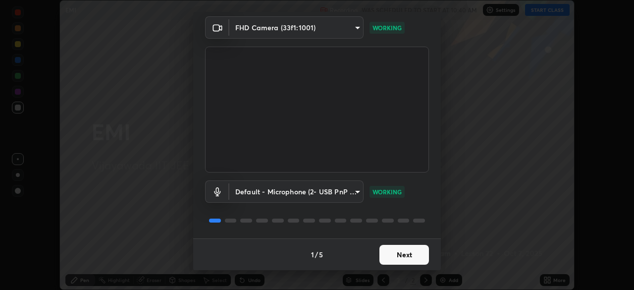
click at [409, 249] on button "Next" at bounding box center [403, 255] width 49 height 20
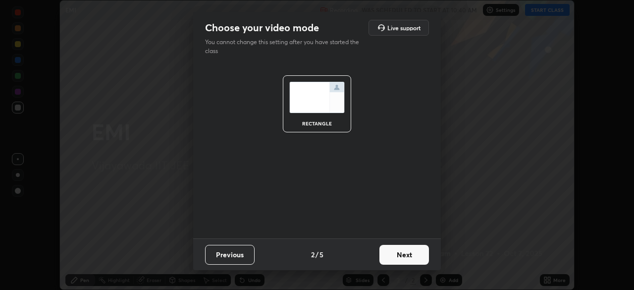
click at [426, 253] on button "Next" at bounding box center [403, 255] width 49 height 20
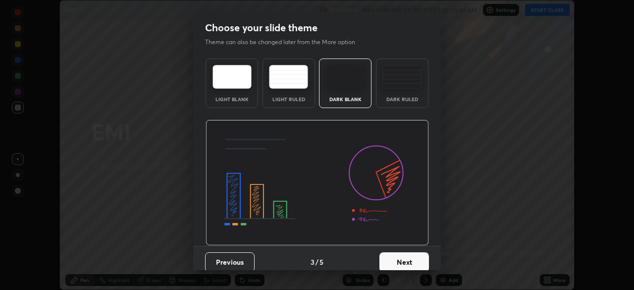
click at [423, 257] on button "Next" at bounding box center [403, 262] width 49 height 20
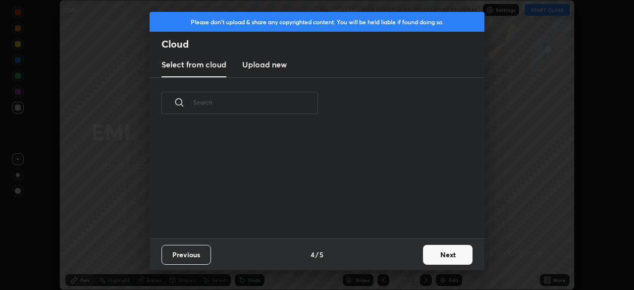
click at [453, 252] on button "Next" at bounding box center [447, 255] width 49 height 20
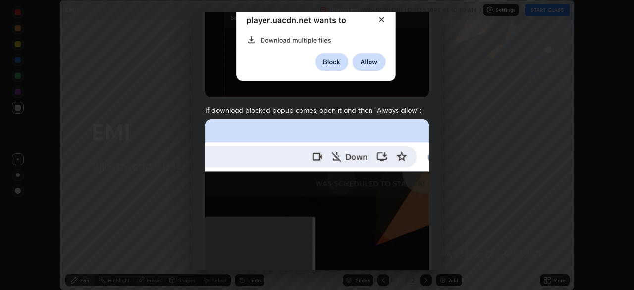
scroll to position [237, 0]
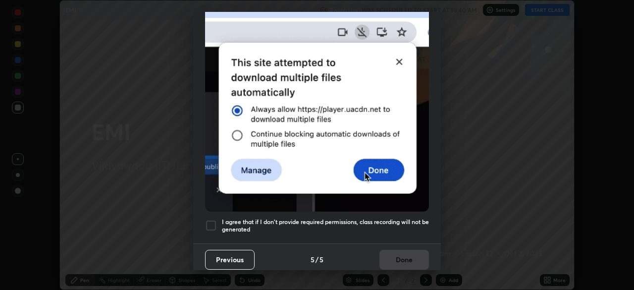
click at [210, 219] on div at bounding box center [211, 225] width 12 height 12
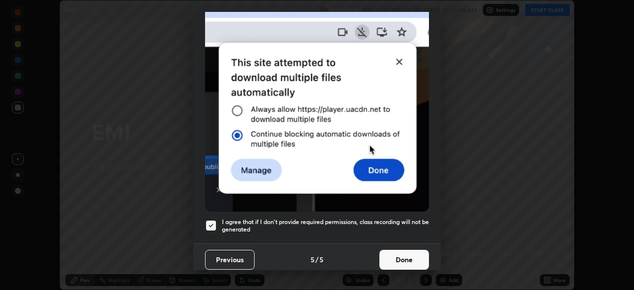
click at [412, 252] on button "Done" at bounding box center [403, 259] width 49 height 20
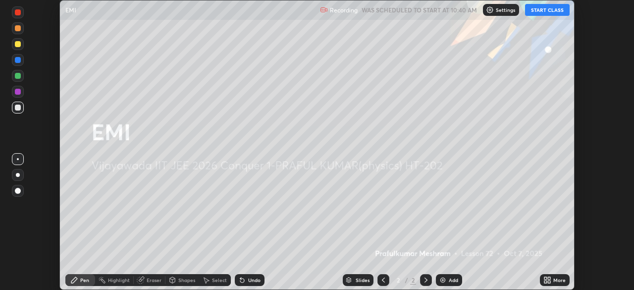
click at [448, 281] on div "Add" at bounding box center [452, 279] width 9 height 5
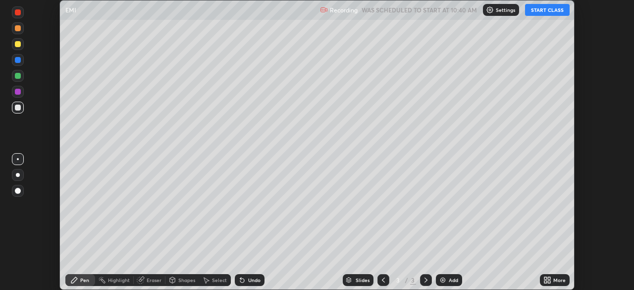
click at [541, 10] on button "START CLASS" at bounding box center [547, 10] width 45 height 12
click at [20, 107] on div at bounding box center [18, 107] width 6 height 6
click at [251, 284] on div "Undo" at bounding box center [250, 280] width 30 height 12
click at [251, 278] on div "Undo" at bounding box center [254, 279] width 12 height 5
click at [255, 279] on div "Undo" at bounding box center [254, 279] width 12 height 5
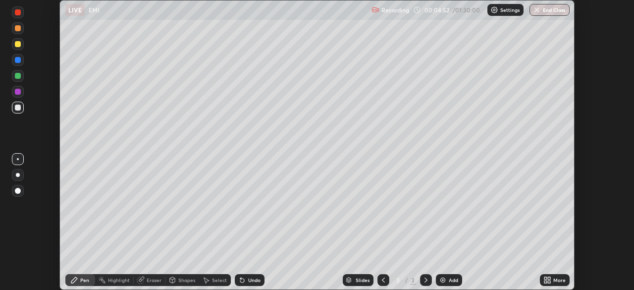
click at [156, 278] on div "Eraser" at bounding box center [154, 279] width 15 height 5
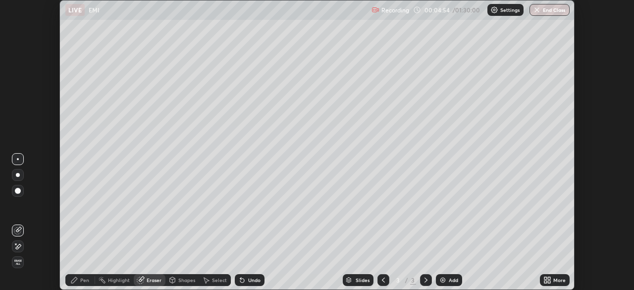
click at [19, 244] on icon at bounding box center [18, 246] width 5 height 5
click at [76, 283] on icon at bounding box center [74, 280] width 8 height 8
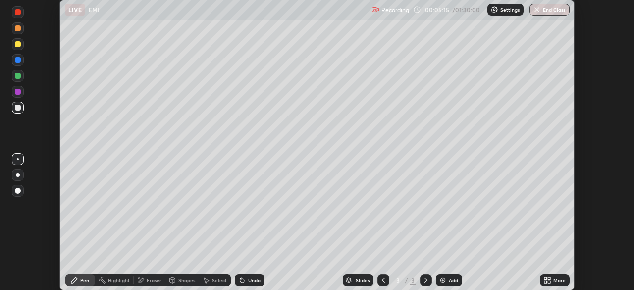
click at [18, 107] on div at bounding box center [18, 107] width 6 height 6
click at [428, 274] on div at bounding box center [426, 280] width 12 height 12
click at [445, 277] on div "Add" at bounding box center [449, 280] width 26 height 12
click at [187, 277] on div "Shapes" at bounding box center [186, 279] width 17 height 5
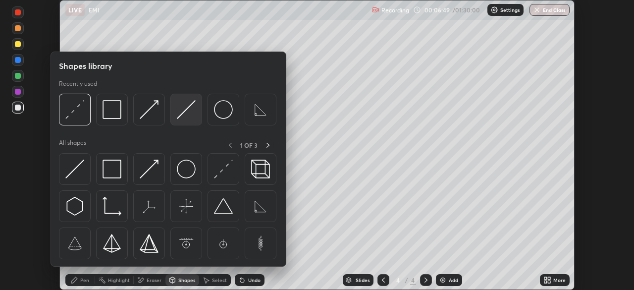
click at [190, 109] on img at bounding box center [186, 109] width 19 height 19
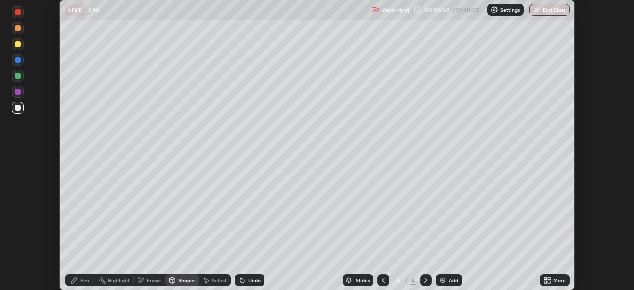
click at [81, 283] on div "Pen" at bounding box center [80, 280] width 30 height 12
click at [18, 46] on div at bounding box center [18, 44] width 6 height 6
click at [18, 108] on div at bounding box center [18, 107] width 6 height 6
click at [188, 281] on div "Shapes" at bounding box center [186, 279] width 17 height 5
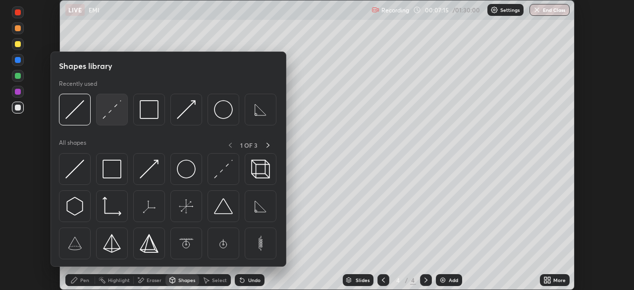
click at [116, 112] on img at bounding box center [111, 109] width 19 height 19
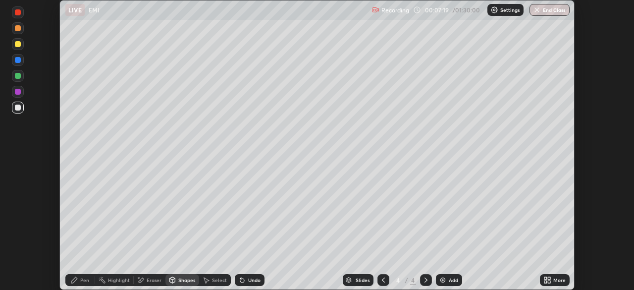
click at [83, 280] on div "Pen" at bounding box center [84, 279] width 9 height 5
click at [252, 281] on div "Undo" at bounding box center [254, 279] width 12 height 5
click at [179, 275] on div "Shapes" at bounding box center [182, 280] width 34 height 12
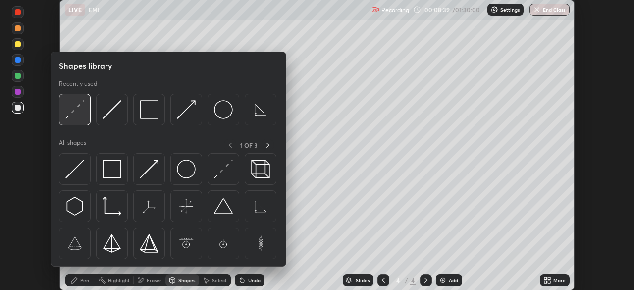
click at [77, 108] on img at bounding box center [74, 109] width 19 height 19
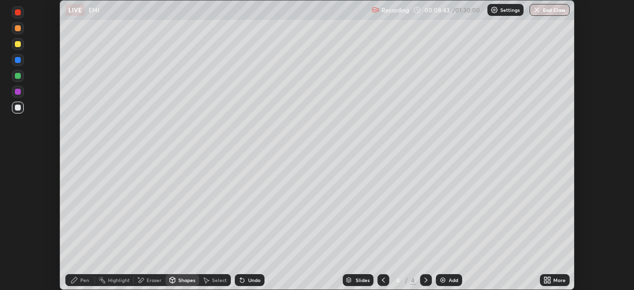
click at [187, 279] on div "Shapes" at bounding box center [186, 279] width 17 height 5
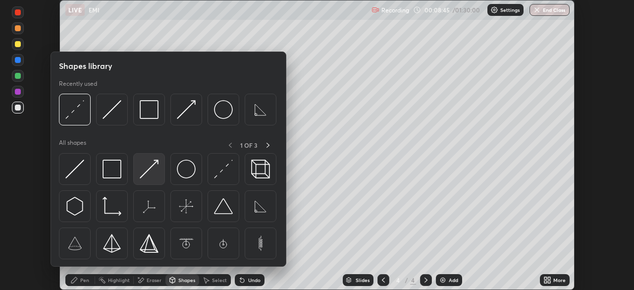
click at [155, 165] on img at bounding box center [149, 168] width 19 height 19
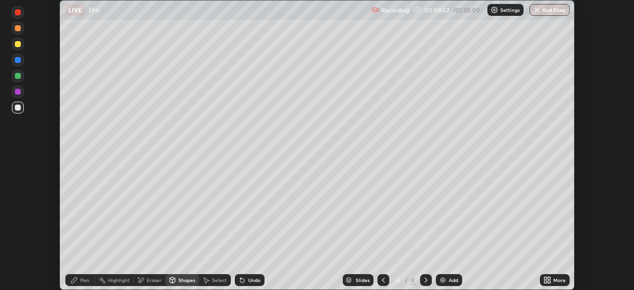
click at [19, 76] on div at bounding box center [18, 76] width 6 height 6
click at [187, 284] on div "Shapes" at bounding box center [182, 280] width 34 height 12
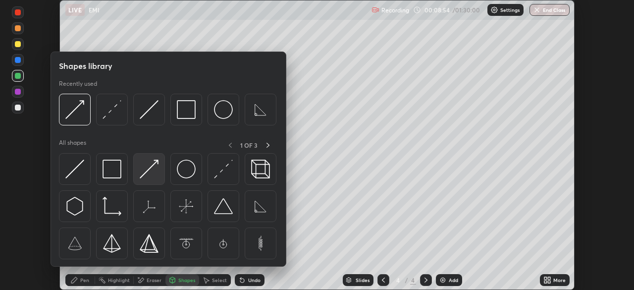
click at [156, 163] on img at bounding box center [149, 168] width 19 height 19
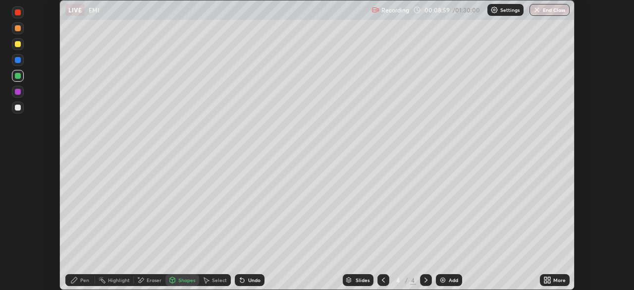
click at [81, 280] on div "Pen" at bounding box center [84, 279] width 9 height 5
click at [16, 107] on div at bounding box center [18, 107] width 6 height 6
click at [19, 58] on div at bounding box center [18, 60] width 6 height 6
click at [183, 280] on div "Shapes" at bounding box center [186, 279] width 17 height 5
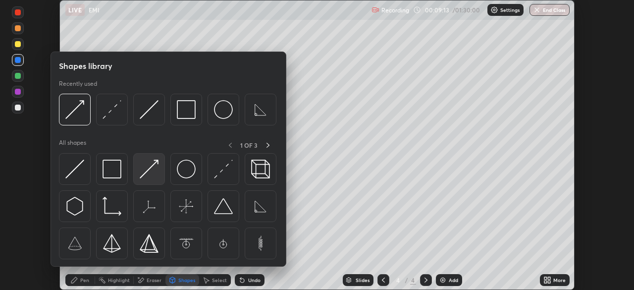
click at [153, 167] on img at bounding box center [149, 168] width 19 height 19
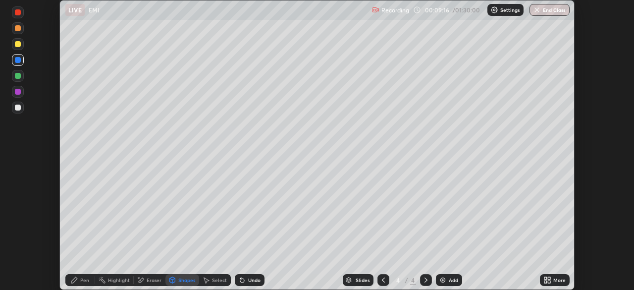
click at [73, 281] on icon at bounding box center [74, 280] width 6 height 6
click at [181, 280] on div "Shapes" at bounding box center [186, 279] width 17 height 5
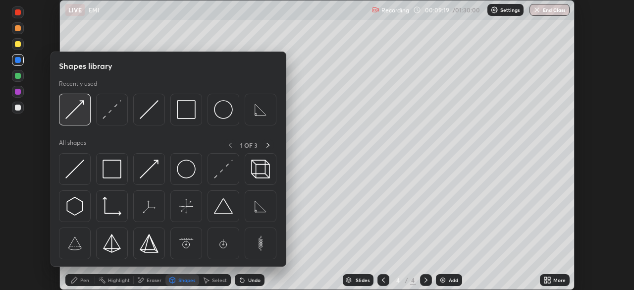
click at [77, 102] on img at bounding box center [74, 109] width 19 height 19
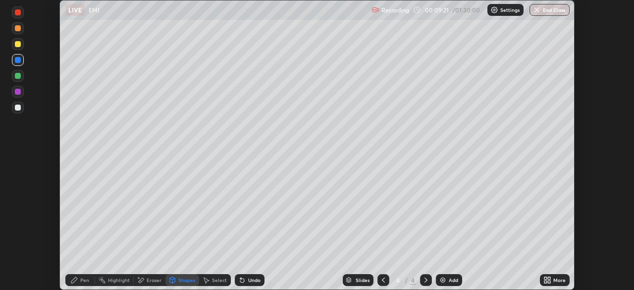
click at [71, 280] on icon at bounding box center [74, 280] width 8 height 8
click at [18, 108] on div at bounding box center [18, 107] width 6 height 6
click at [16, 74] on div at bounding box center [18, 76] width 6 height 6
click at [184, 281] on div "Shapes" at bounding box center [186, 279] width 17 height 5
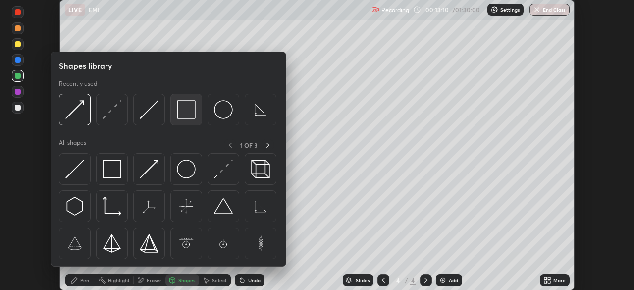
click at [181, 117] on img at bounding box center [186, 109] width 19 height 19
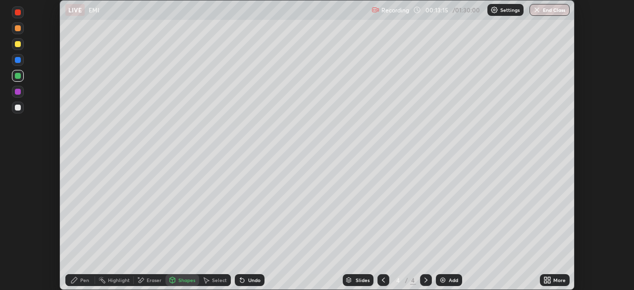
click at [83, 281] on div "Pen" at bounding box center [84, 279] width 9 height 5
click at [20, 105] on div at bounding box center [18, 107] width 6 height 6
click at [452, 278] on div "Add" at bounding box center [452, 279] width 9 height 5
click at [189, 279] on div "Shapes" at bounding box center [186, 279] width 17 height 5
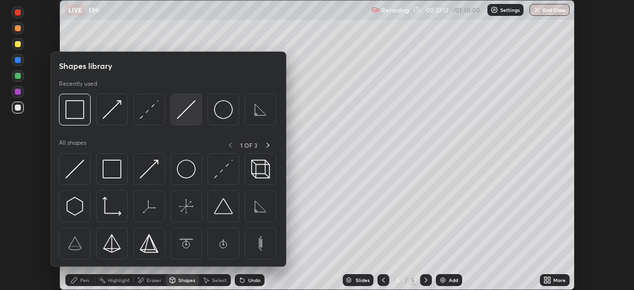
click at [187, 110] on img at bounding box center [186, 109] width 19 height 19
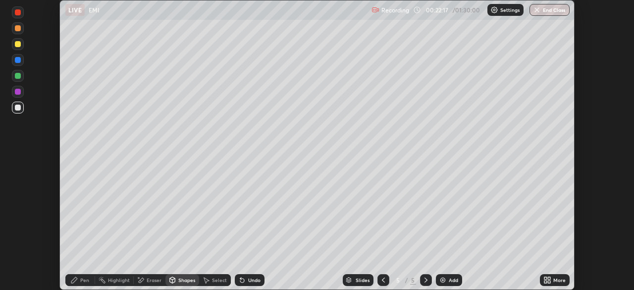
click at [188, 280] on div "Shapes" at bounding box center [186, 279] width 17 height 5
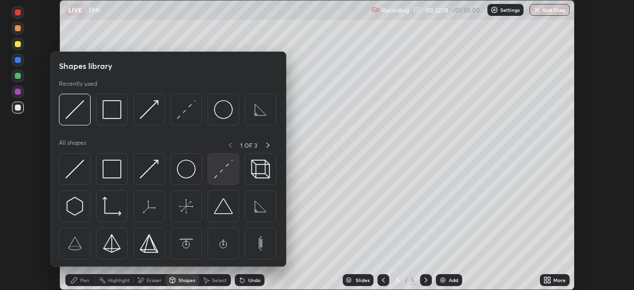
click at [225, 167] on img at bounding box center [223, 168] width 19 height 19
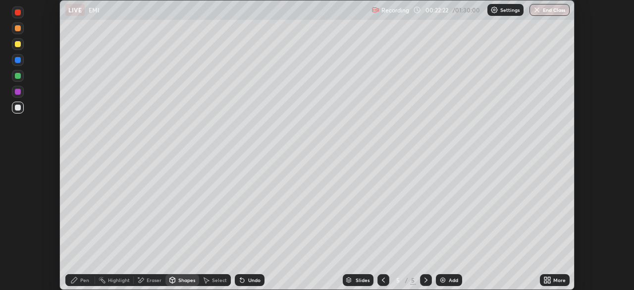
click at [83, 281] on div "Pen" at bounding box center [84, 279] width 9 height 5
click at [187, 280] on div "Shapes" at bounding box center [186, 279] width 17 height 5
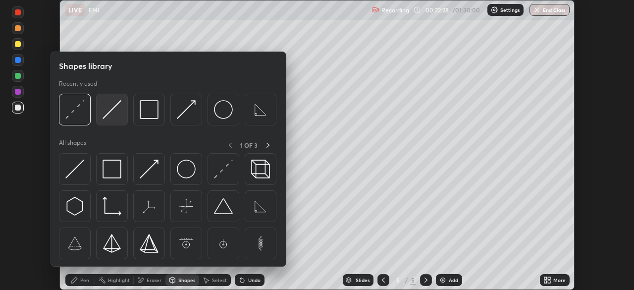
click at [119, 103] on img at bounding box center [111, 109] width 19 height 19
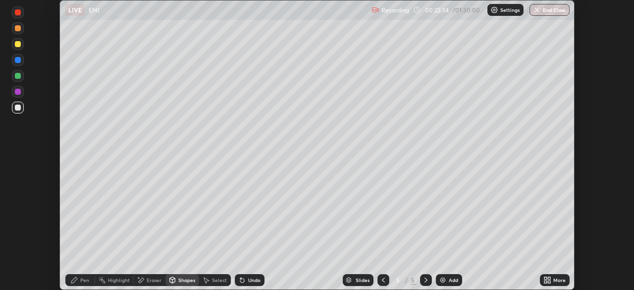
click at [248, 278] on div "Undo" at bounding box center [254, 279] width 12 height 5
click at [75, 284] on div "Pen" at bounding box center [80, 280] width 30 height 12
click at [18, 45] on div at bounding box center [18, 44] width 6 height 6
click at [253, 279] on div "Undo" at bounding box center [254, 279] width 12 height 5
click at [252, 278] on div "Undo" at bounding box center [254, 279] width 12 height 5
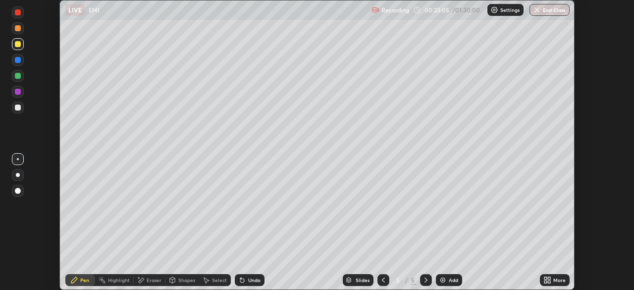
click at [18, 108] on div at bounding box center [18, 107] width 6 height 6
click at [181, 277] on div "Shapes" at bounding box center [186, 279] width 17 height 5
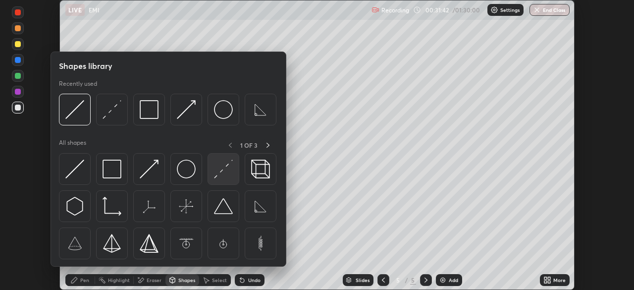
click at [223, 166] on img at bounding box center [223, 168] width 19 height 19
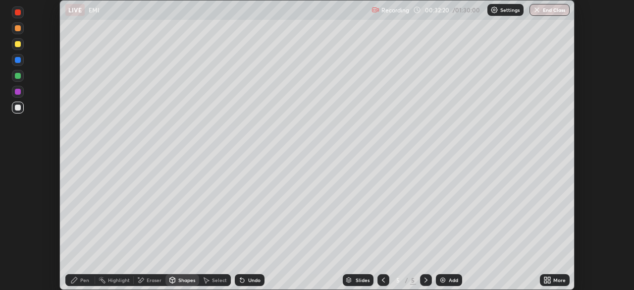
click at [17, 77] on div at bounding box center [18, 76] width 6 height 6
click at [183, 280] on div "Shapes" at bounding box center [186, 279] width 17 height 5
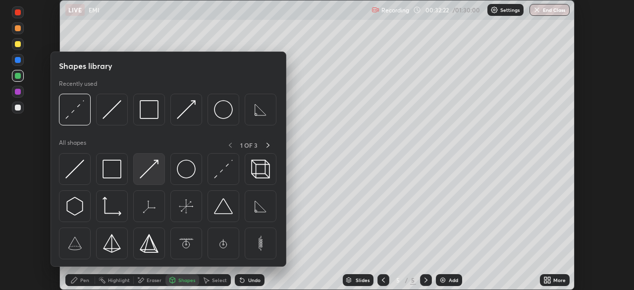
click at [149, 169] on img at bounding box center [149, 168] width 19 height 19
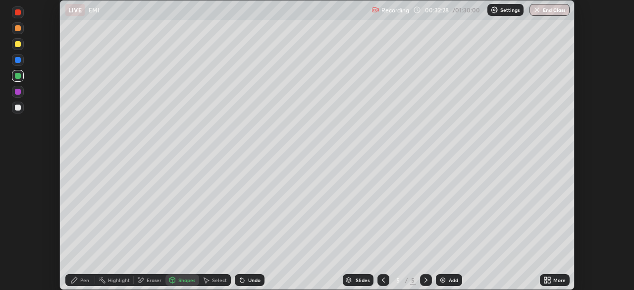
click at [67, 278] on div "Pen" at bounding box center [80, 280] width 30 height 12
click at [19, 60] on div at bounding box center [18, 60] width 6 height 6
click at [186, 278] on div "Shapes" at bounding box center [186, 279] width 17 height 5
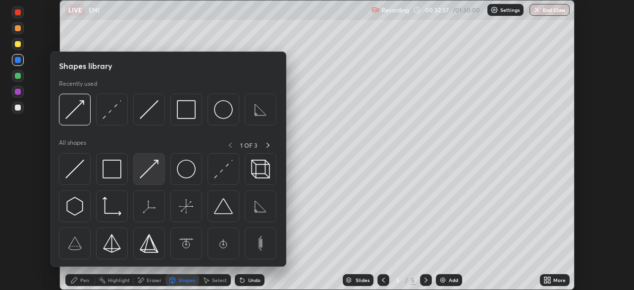
click at [150, 169] on img at bounding box center [149, 168] width 19 height 19
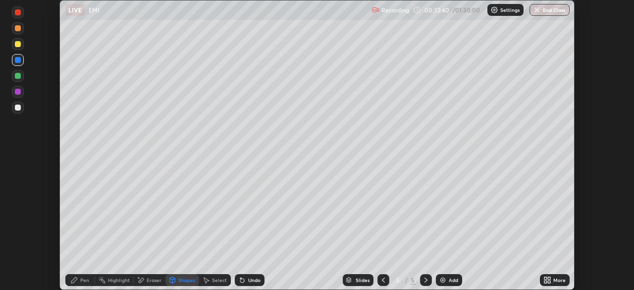
click at [248, 281] on div "Undo" at bounding box center [254, 279] width 12 height 5
click at [70, 283] on icon at bounding box center [74, 280] width 8 height 8
click at [18, 92] on div at bounding box center [18, 92] width 6 height 6
click at [182, 280] on div "Shapes" at bounding box center [186, 279] width 17 height 5
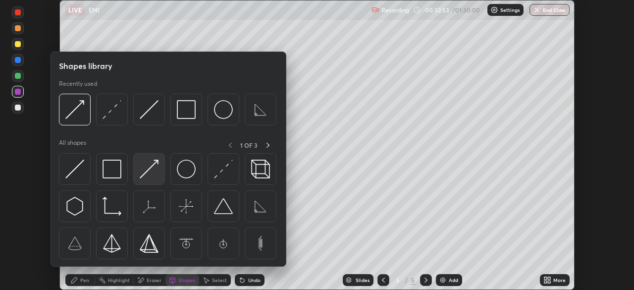
click at [153, 167] on img at bounding box center [149, 168] width 19 height 19
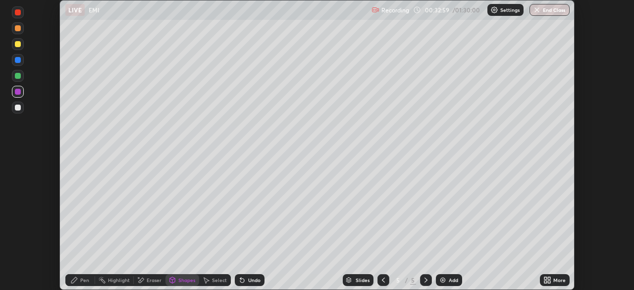
click at [74, 283] on icon at bounding box center [74, 280] width 8 height 8
click at [15, 111] on div at bounding box center [18, 107] width 12 height 12
click at [382, 280] on icon at bounding box center [383, 280] width 8 height 8
click at [425, 280] on icon at bounding box center [426, 280] width 8 height 8
click at [18, 13] on div at bounding box center [18, 12] width 6 height 6
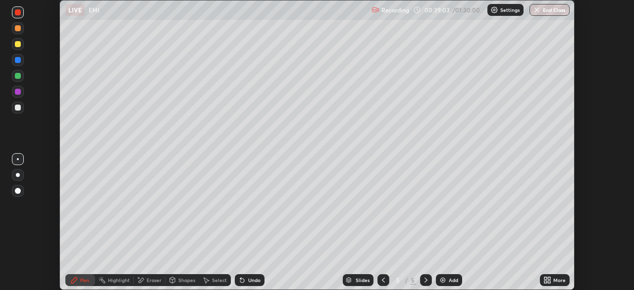
click at [22, 79] on div at bounding box center [18, 76] width 12 height 12
click at [193, 279] on div "Shapes" at bounding box center [186, 279] width 17 height 5
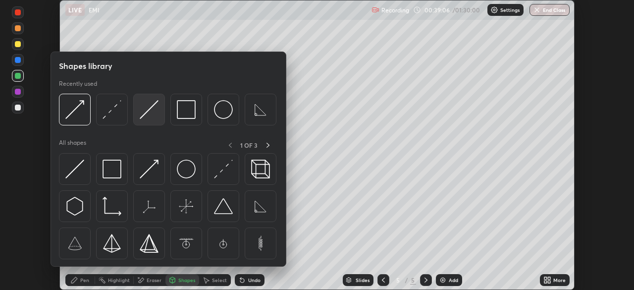
click at [157, 108] on img at bounding box center [149, 109] width 19 height 19
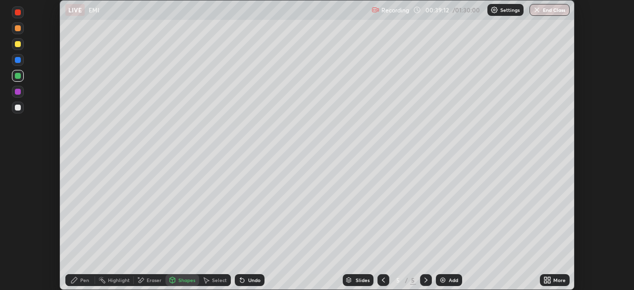
click at [86, 281] on div "Pen" at bounding box center [84, 279] width 9 height 5
click at [23, 110] on div at bounding box center [18, 107] width 12 height 12
click at [153, 280] on div "Eraser" at bounding box center [154, 279] width 15 height 5
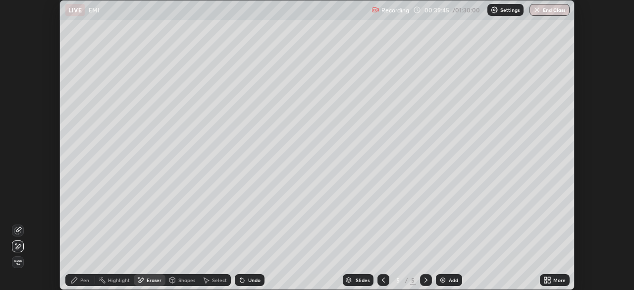
click at [20, 250] on div at bounding box center [18, 246] width 12 height 12
click at [76, 279] on icon at bounding box center [74, 280] width 6 height 6
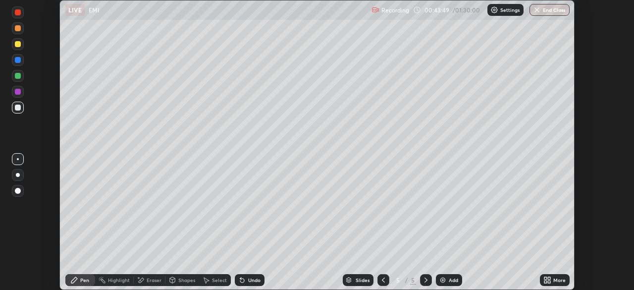
click at [452, 275] on div "Add" at bounding box center [449, 280] width 26 height 12
click at [186, 282] on div "Shapes" at bounding box center [186, 279] width 17 height 5
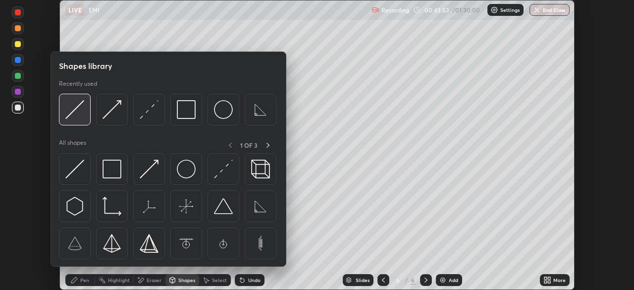
click at [77, 113] on img at bounding box center [74, 109] width 19 height 19
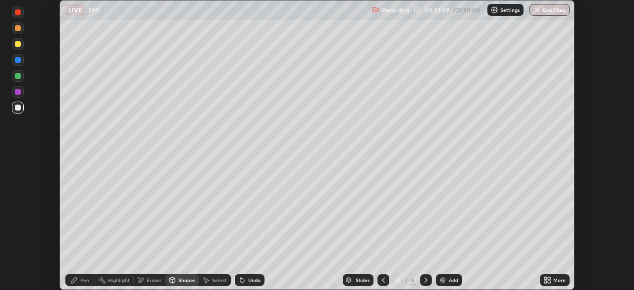
click at [251, 281] on div "Undo" at bounding box center [254, 279] width 12 height 5
click at [80, 282] on div "Pen" at bounding box center [80, 280] width 30 height 12
click at [185, 281] on div "Shapes" at bounding box center [186, 279] width 17 height 5
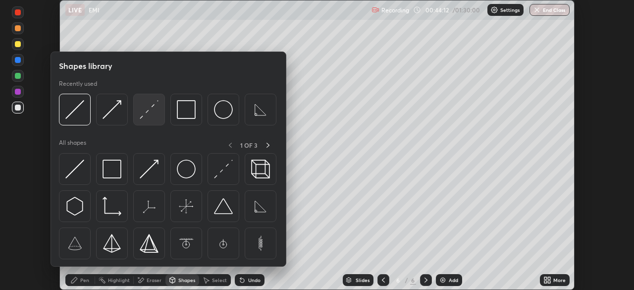
click at [153, 108] on img at bounding box center [149, 109] width 19 height 19
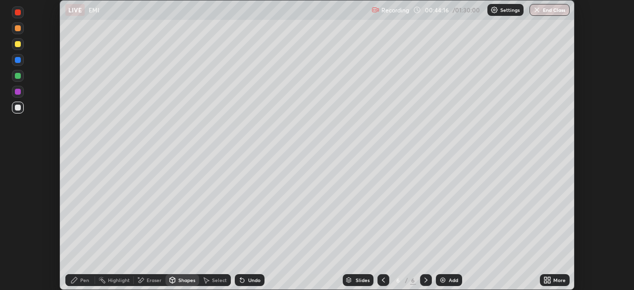
click at [81, 282] on div "Pen" at bounding box center [84, 279] width 9 height 5
click at [216, 280] on div "Select" at bounding box center [219, 279] width 15 height 5
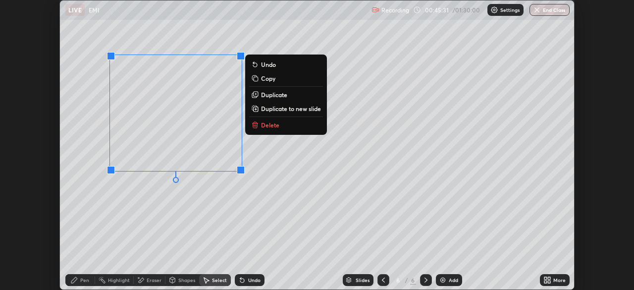
click at [278, 98] on p "Duplicate" at bounding box center [274, 95] width 26 height 8
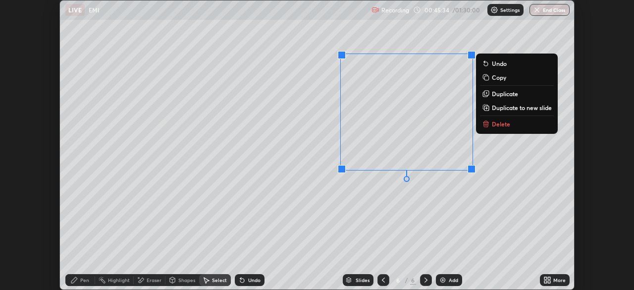
click at [401, 235] on div "0 ° Undo Copy Duplicate Duplicate to new slide Delete" at bounding box center [317, 144] width 514 height 289
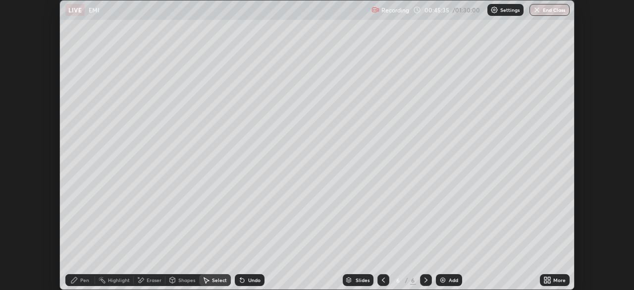
click at [77, 281] on icon at bounding box center [74, 280] width 8 height 8
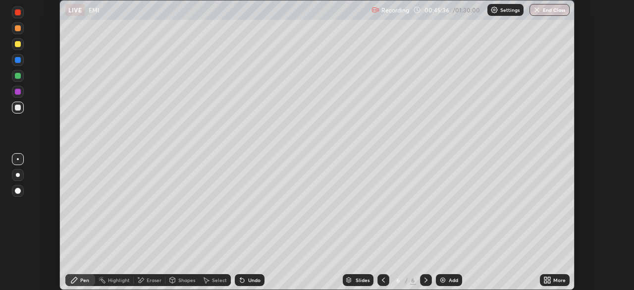
click at [17, 61] on div at bounding box center [18, 60] width 6 height 6
click at [18, 106] on div at bounding box center [18, 107] width 6 height 6
click at [450, 278] on div "Add" at bounding box center [452, 279] width 9 height 5
click at [185, 280] on div "Shapes" at bounding box center [186, 279] width 17 height 5
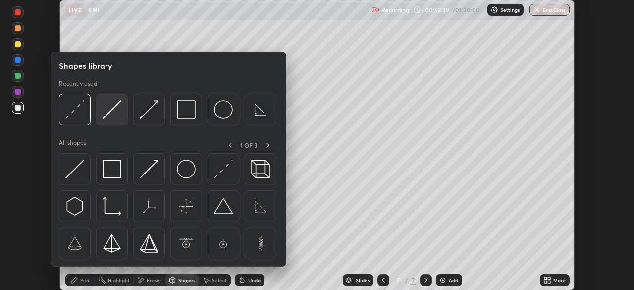
click at [117, 113] on img at bounding box center [111, 109] width 19 height 19
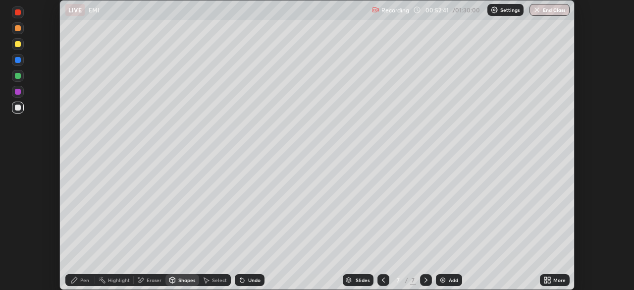
click at [188, 280] on div "Shapes" at bounding box center [186, 279] width 17 height 5
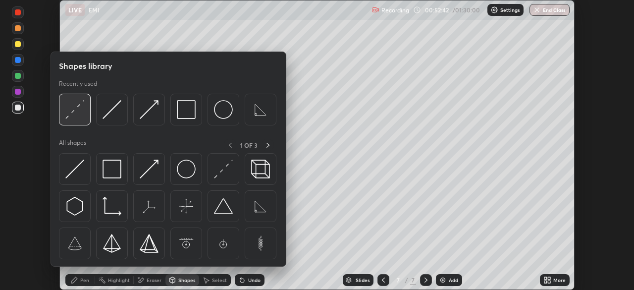
click at [79, 116] on img at bounding box center [74, 109] width 19 height 19
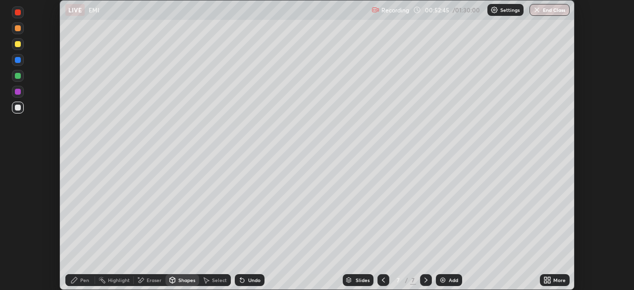
click at [79, 283] on div "Pen" at bounding box center [80, 280] width 30 height 12
click at [184, 280] on div "Shapes" at bounding box center [186, 279] width 17 height 5
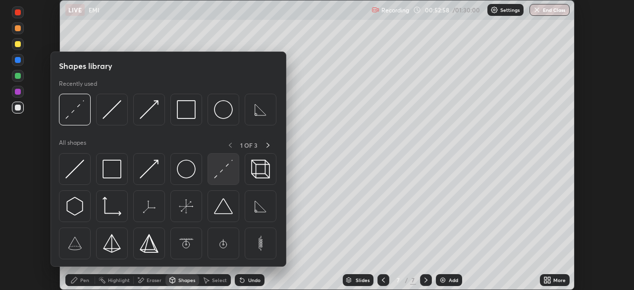
click at [221, 169] on img at bounding box center [223, 168] width 19 height 19
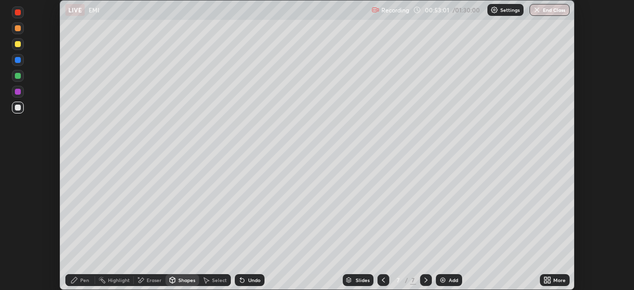
click at [75, 279] on icon at bounding box center [74, 280] width 6 height 6
click at [19, 46] on div at bounding box center [18, 44] width 6 height 6
click at [19, 91] on div at bounding box center [18, 92] width 6 height 6
click at [248, 277] on div "Undo" at bounding box center [254, 279] width 12 height 5
click at [245, 278] on div "Undo" at bounding box center [250, 280] width 30 height 12
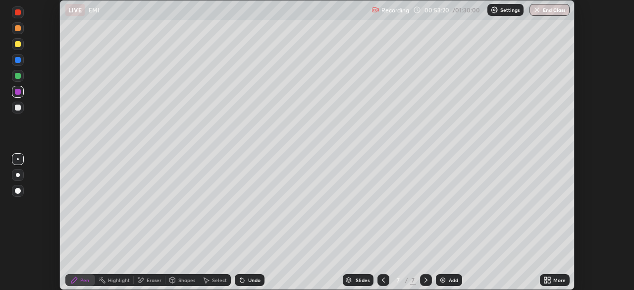
click at [248, 279] on div "Undo" at bounding box center [254, 279] width 12 height 5
click at [245, 282] on div "Undo" at bounding box center [250, 280] width 30 height 12
click at [17, 104] on div at bounding box center [18, 107] width 6 height 6
click at [20, 45] on div at bounding box center [18, 44] width 6 height 6
click at [17, 107] on div at bounding box center [18, 107] width 6 height 6
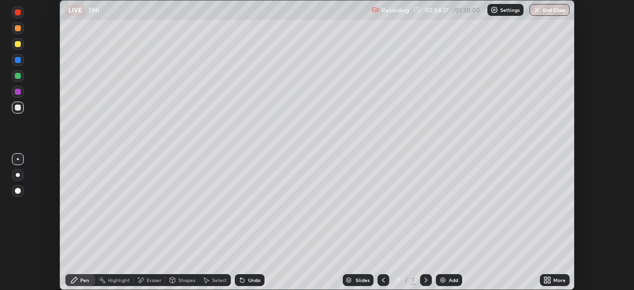
click at [18, 76] on div at bounding box center [18, 76] width 6 height 6
click at [182, 282] on div "Shapes" at bounding box center [186, 279] width 17 height 5
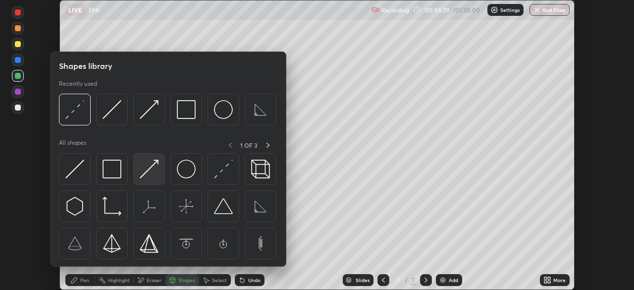
click at [151, 164] on img at bounding box center [149, 168] width 19 height 19
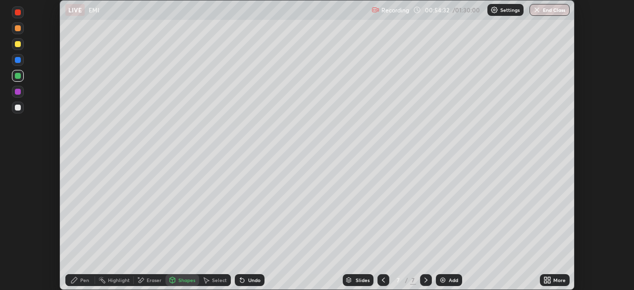
click at [249, 278] on div "Undo" at bounding box center [254, 279] width 12 height 5
click at [182, 280] on div "Shapes" at bounding box center [186, 279] width 17 height 5
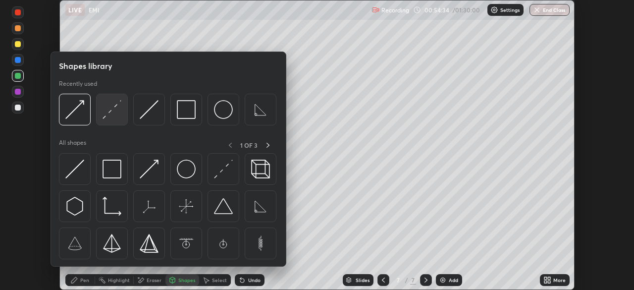
click at [105, 113] on img at bounding box center [111, 109] width 19 height 19
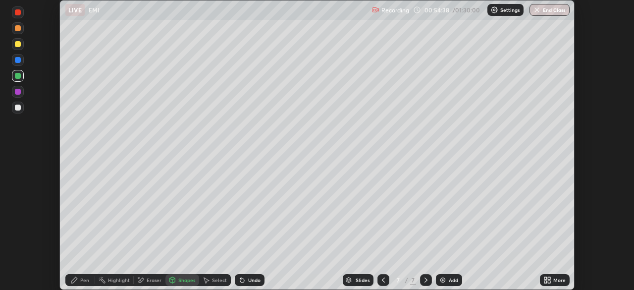
click at [186, 282] on div "Shapes" at bounding box center [186, 279] width 17 height 5
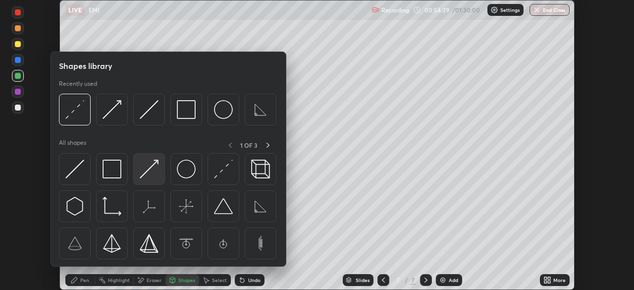
click at [152, 167] on img at bounding box center [149, 168] width 19 height 19
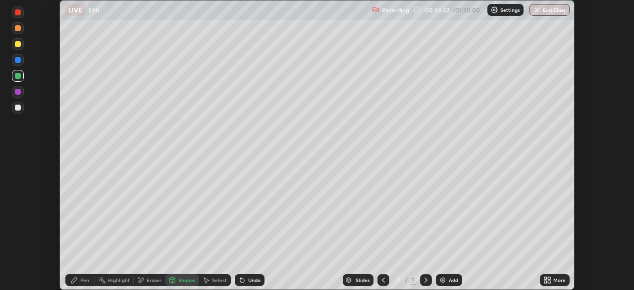
click at [251, 279] on div "Undo" at bounding box center [254, 279] width 12 height 5
click at [17, 59] on div at bounding box center [18, 60] width 6 height 6
click at [187, 279] on div "Shapes" at bounding box center [186, 279] width 17 height 5
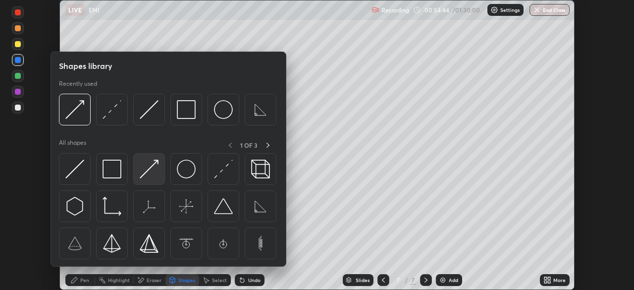
click at [151, 167] on img at bounding box center [149, 168] width 19 height 19
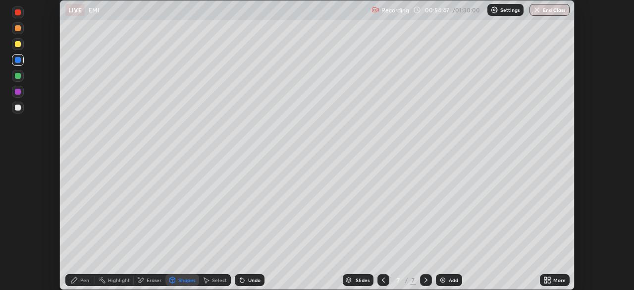
click at [249, 282] on div "Undo" at bounding box center [254, 279] width 12 height 5
click at [75, 280] on icon at bounding box center [74, 280] width 6 height 6
click at [258, 278] on div "Undo" at bounding box center [254, 279] width 12 height 5
click at [21, 109] on div at bounding box center [18, 107] width 12 height 12
click at [450, 282] on div "Add" at bounding box center [452, 279] width 9 height 5
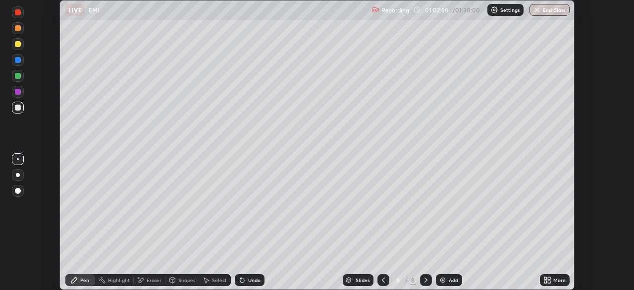
click at [184, 280] on div "Shapes" at bounding box center [186, 279] width 17 height 5
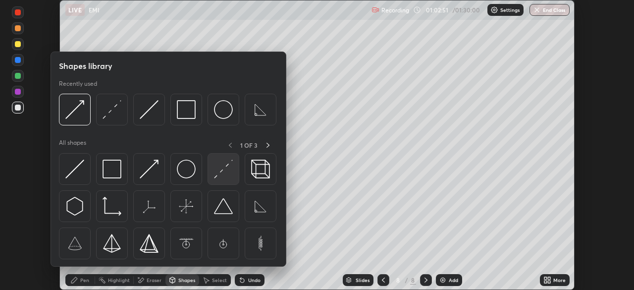
click at [223, 166] on img at bounding box center [223, 168] width 19 height 19
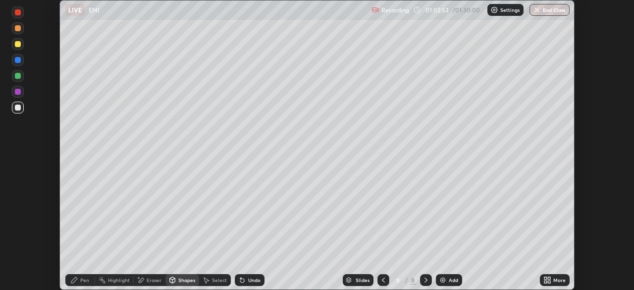
click at [72, 277] on icon at bounding box center [74, 280] width 8 height 8
click at [21, 45] on div at bounding box center [18, 44] width 12 height 12
click at [256, 281] on div "Undo" at bounding box center [254, 279] width 12 height 5
click at [22, 109] on div at bounding box center [18, 107] width 12 height 12
click at [181, 281] on div "Shapes" at bounding box center [186, 279] width 17 height 5
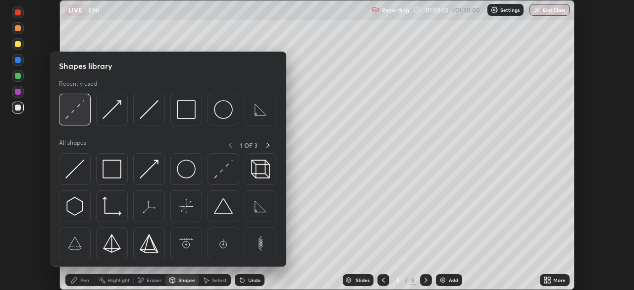
click at [73, 113] on img at bounding box center [74, 109] width 19 height 19
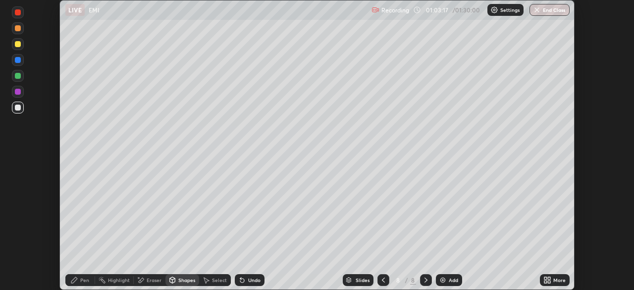
click at [80, 280] on div "Pen" at bounding box center [80, 280] width 30 height 12
click at [16, 44] on div at bounding box center [18, 44] width 6 height 6
click at [251, 280] on div "Undo" at bounding box center [254, 279] width 12 height 5
click at [16, 106] on div at bounding box center [18, 107] width 6 height 6
click at [16, 62] on div at bounding box center [18, 60] width 6 height 6
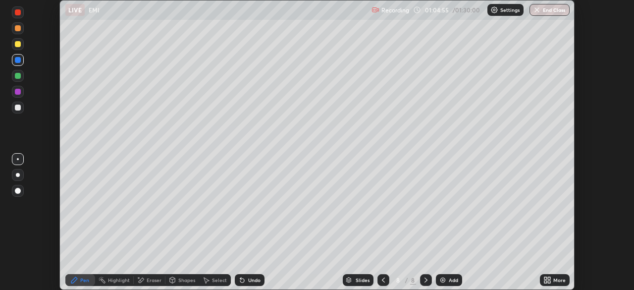
click at [15, 94] on div at bounding box center [18, 92] width 12 height 12
click at [15, 111] on div at bounding box center [18, 107] width 12 height 12
click at [153, 282] on div "Eraser" at bounding box center [154, 279] width 15 height 5
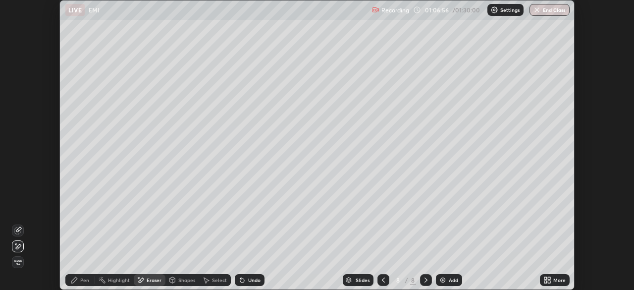
click at [72, 281] on icon at bounding box center [74, 280] width 6 height 6
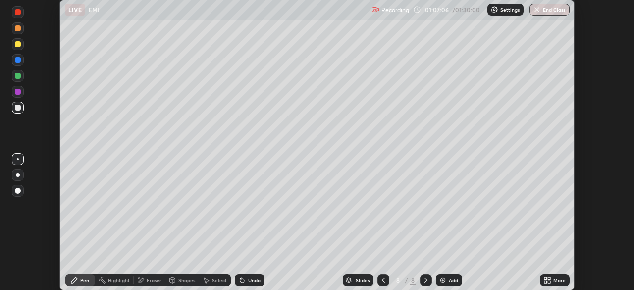
click at [251, 280] on div "Undo" at bounding box center [254, 279] width 12 height 5
click at [451, 281] on div "Add" at bounding box center [452, 279] width 9 height 5
click at [183, 281] on div "Shapes" at bounding box center [186, 279] width 17 height 5
click at [155, 276] on div "Eraser" at bounding box center [150, 280] width 32 height 12
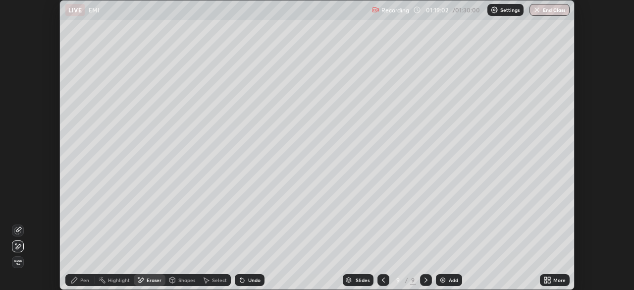
click at [87, 281] on div "Pen" at bounding box center [84, 279] width 9 height 5
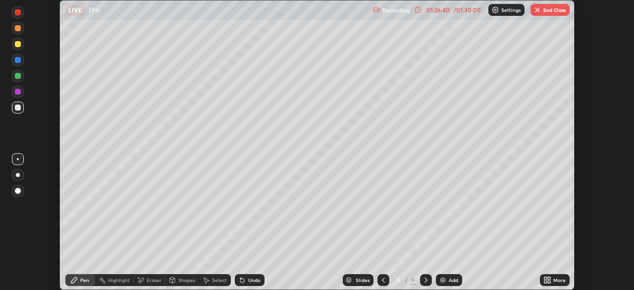
click at [446, 277] on div "Add" at bounding box center [449, 280] width 26 height 12
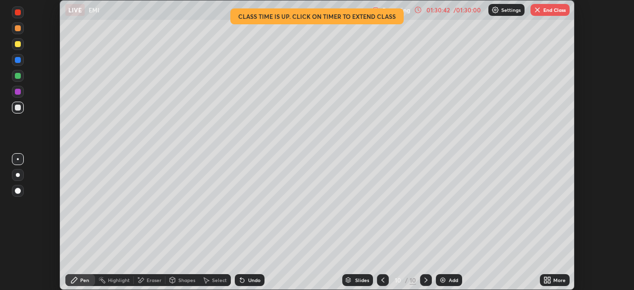
click at [543, 10] on button "End Class" at bounding box center [549, 10] width 39 height 12
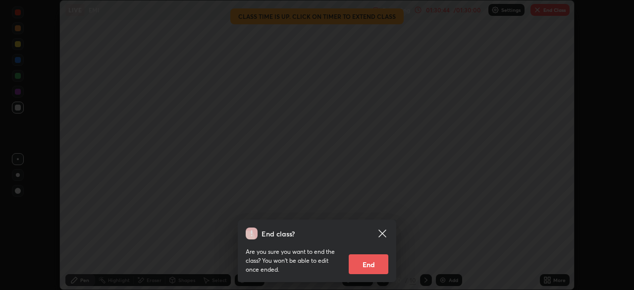
click at [363, 264] on button "End" at bounding box center [368, 264] width 40 height 20
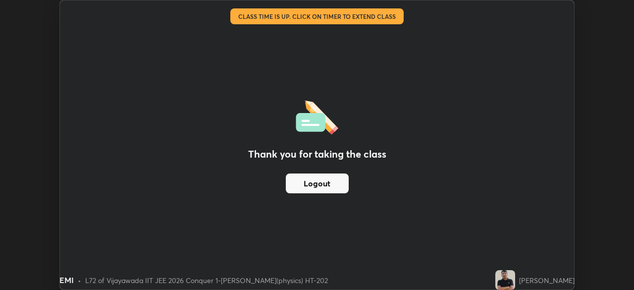
click at [321, 185] on button "Logout" at bounding box center [317, 183] width 63 height 20
